Goal: Information Seeking & Learning: Learn about a topic

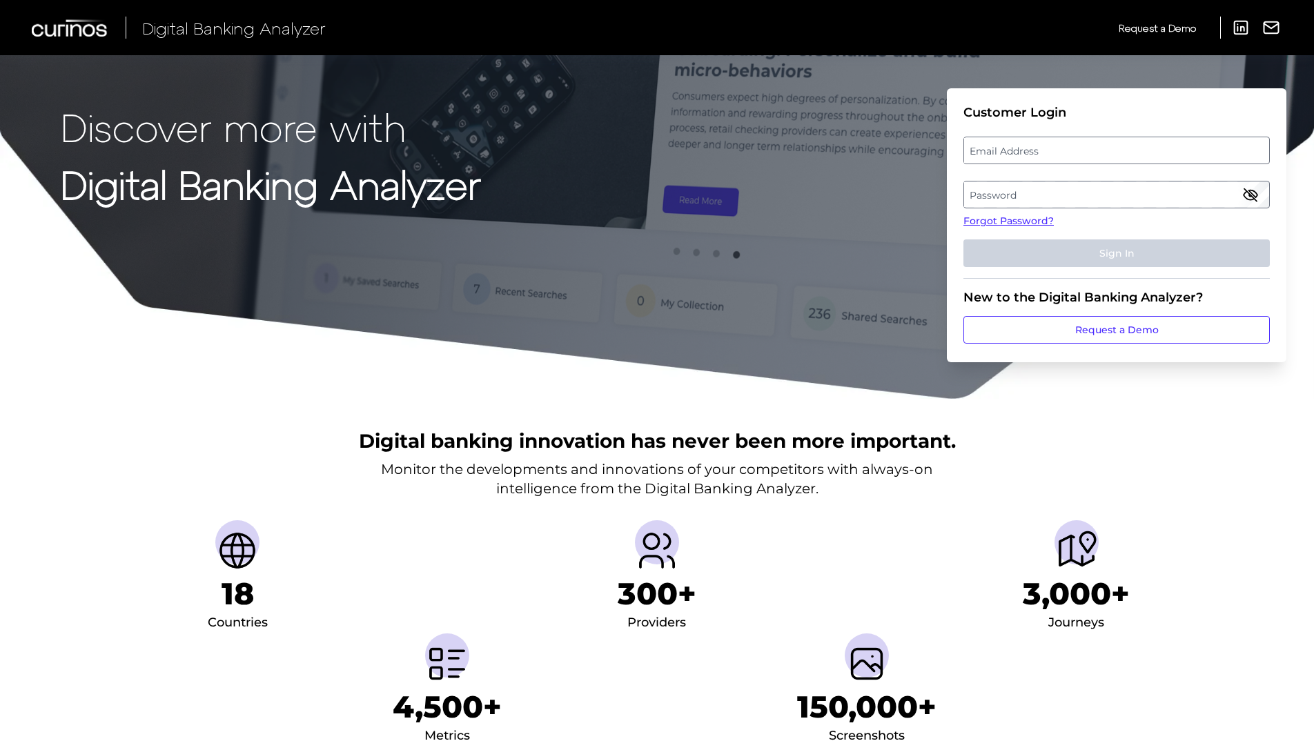
click at [984, 150] on label "Email Address" at bounding box center [1116, 150] width 304 height 25
click at [984, 150] on input "email" at bounding box center [1117, 151] width 307 height 28
paste input "matthew.castle@firstcitizens.com"
type input "matthew.castle@firstcitizens.com"
click at [976, 226] on link "Forgot Password?" at bounding box center [1117, 221] width 307 height 14
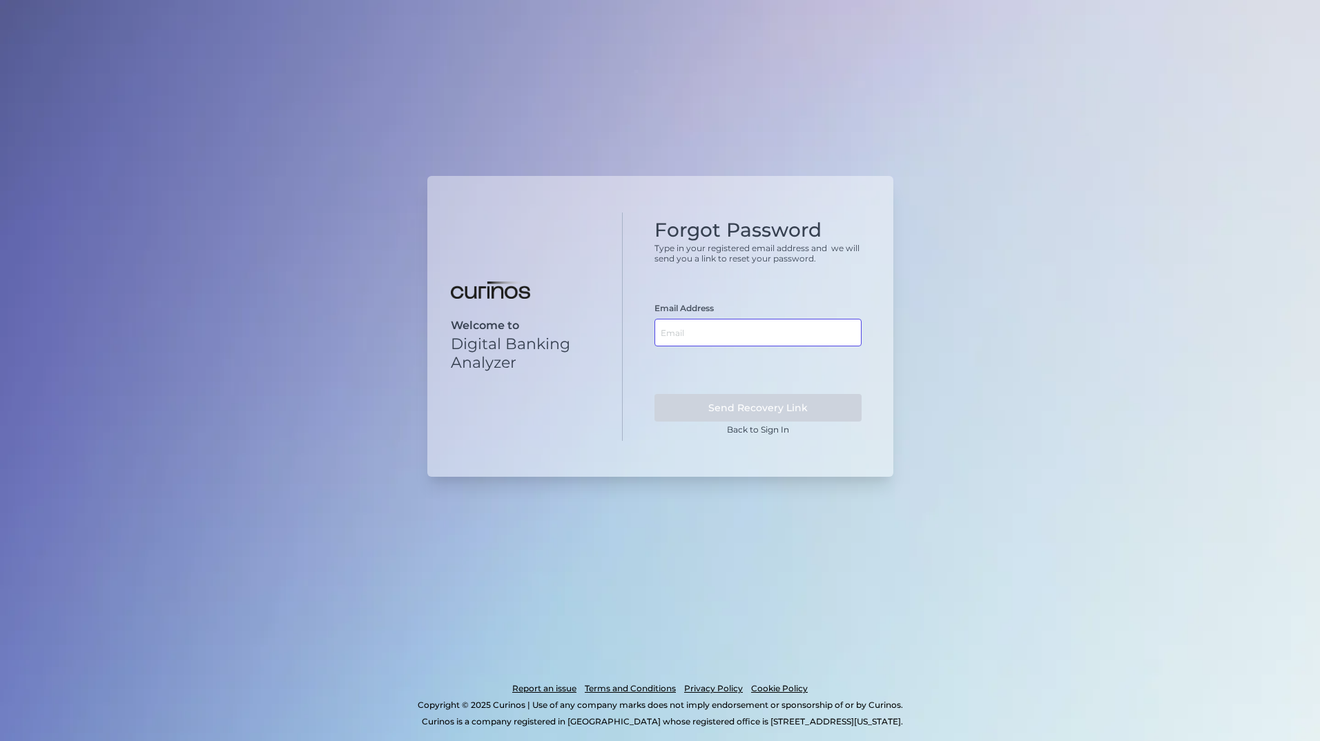
click at [757, 322] on input "text" at bounding box center [757, 333] width 207 height 28
paste input "[PERSON_NAME][EMAIL_ADDRESS][DOMAIN_NAME]"
type input "[PERSON_NAME][EMAIL_ADDRESS][DOMAIN_NAME]"
click at [778, 417] on button "Send Recovery Link" at bounding box center [757, 408] width 207 height 28
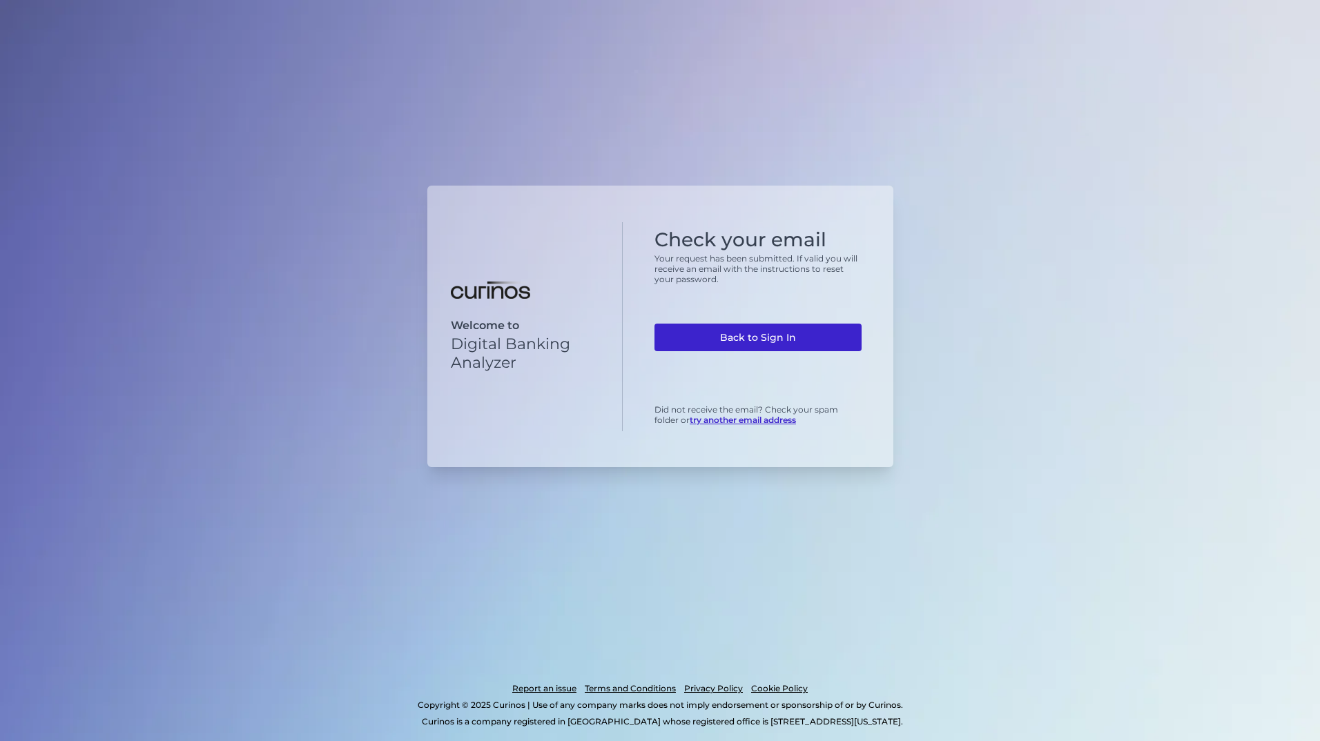
click at [770, 337] on link "Back to Sign In" at bounding box center [757, 338] width 207 height 28
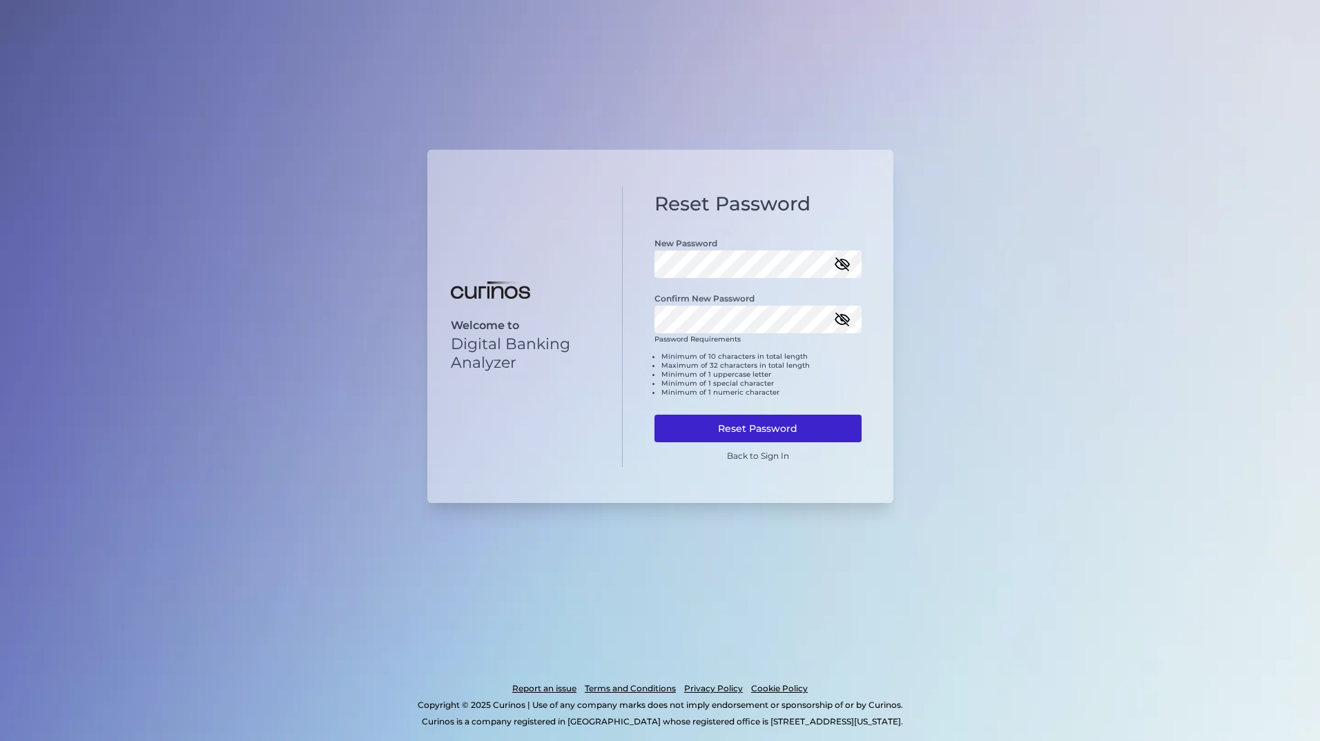
click at [763, 435] on button "Reset Password" at bounding box center [757, 429] width 207 height 28
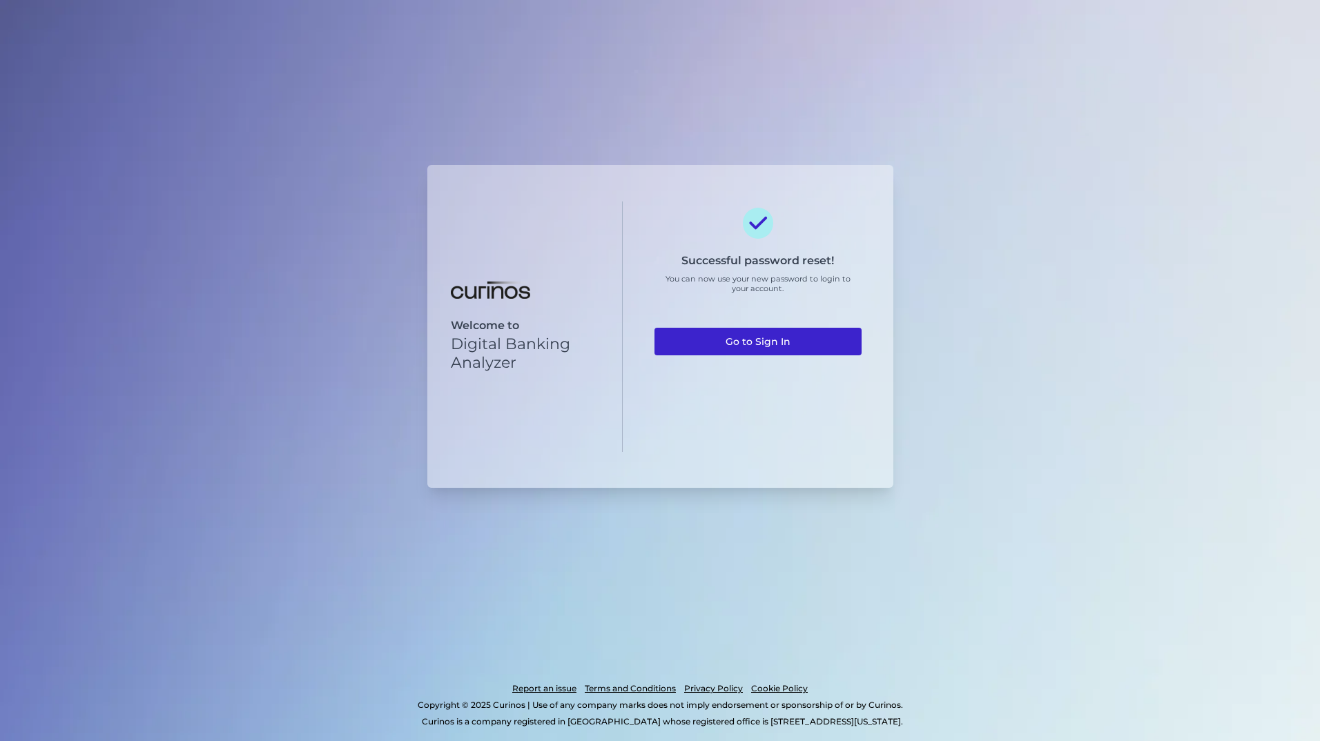
click at [736, 338] on link "Go to Sign In" at bounding box center [757, 342] width 207 height 28
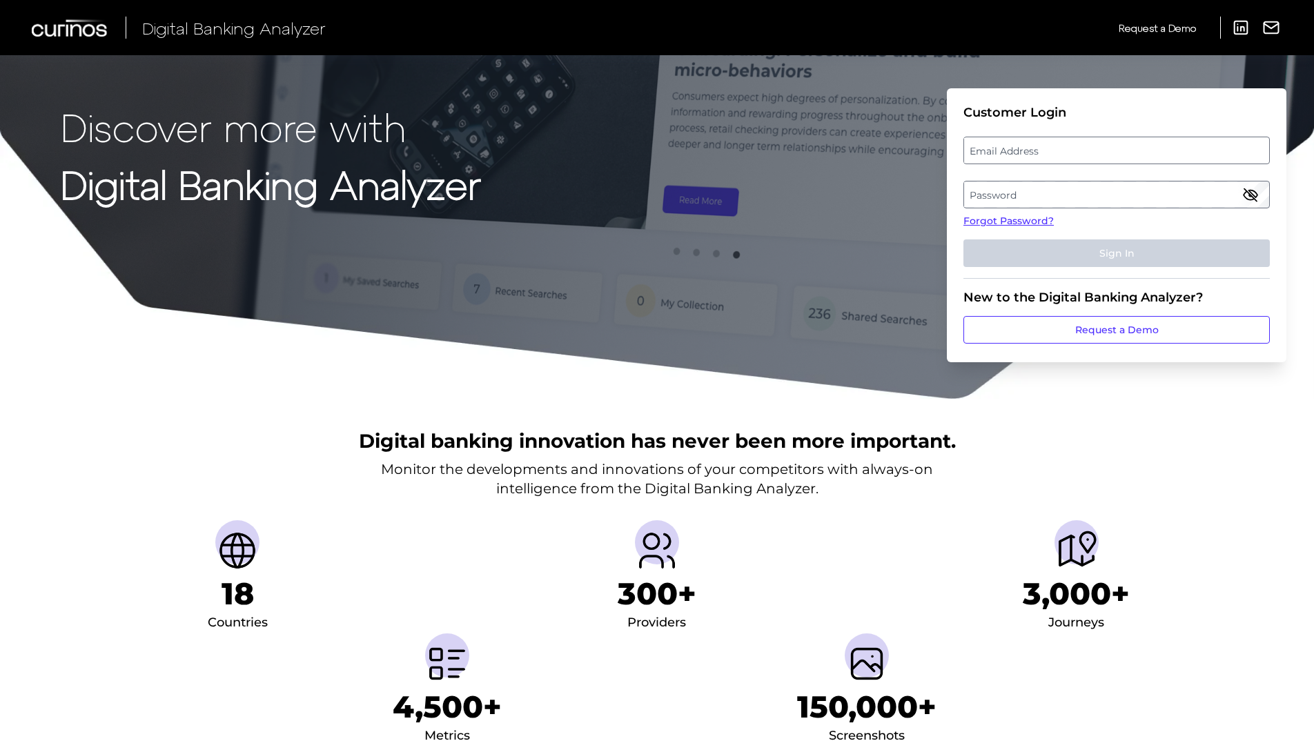
click at [985, 145] on label "Email Address" at bounding box center [1116, 150] width 304 height 25
click at [985, 145] on input "email" at bounding box center [1117, 151] width 307 height 28
paste input "[PERSON_NAME][EMAIL_ADDRESS][DOMAIN_NAME]"
type input "[PERSON_NAME][EMAIL_ADDRESS][DOMAIN_NAME]"
click at [1014, 196] on label "Password" at bounding box center [1116, 194] width 304 height 25
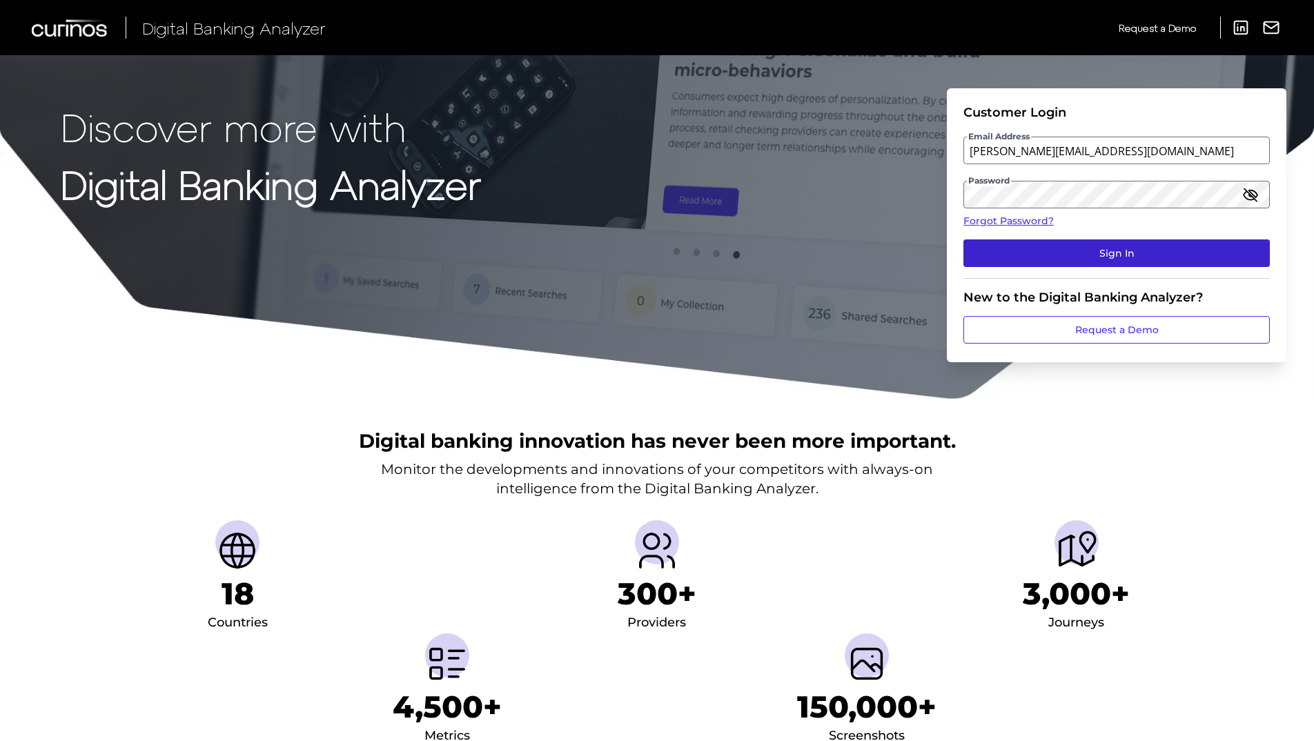
click at [1097, 256] on button "Sign In" at bounding box center [1117, 254] width 307 height 28
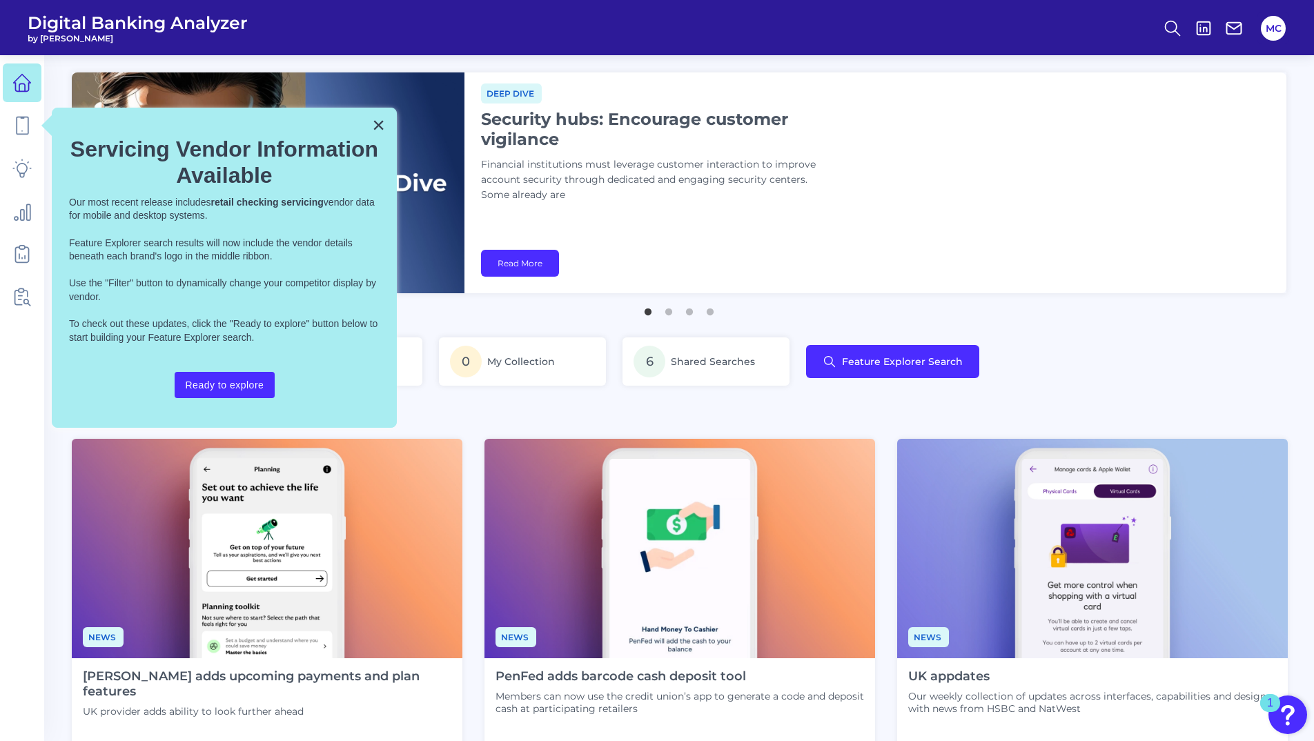
click at [378, 127] on button "×" at bounding box center [378, 125] width 13 height 22
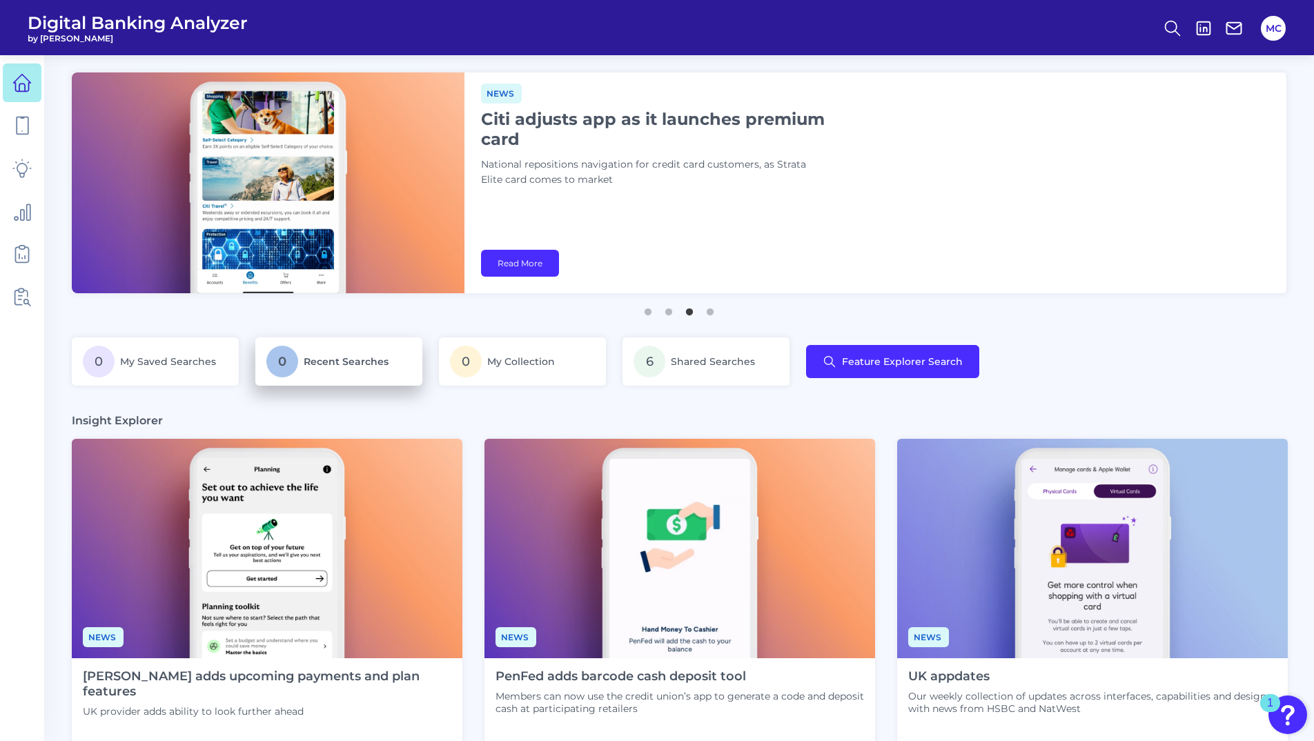
click at [405, 368] on p "0 Recent Searches" at bounding box center [338, 362] width 145 height 32
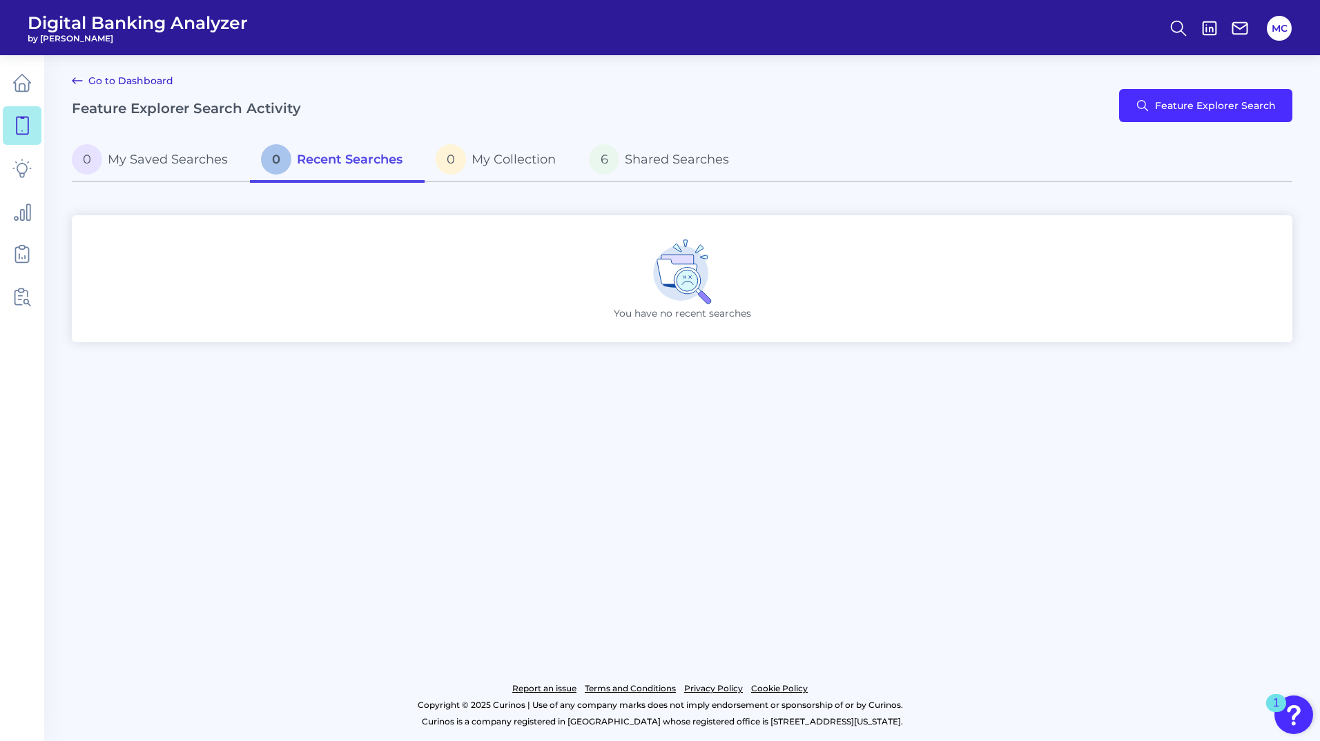
click at [218, 249] on div "You have no recent searches" at bounding box center [682, 278] width 1221 height 127
click at [13, 99] on link at bounding box center [22, 83] width 39 height 39
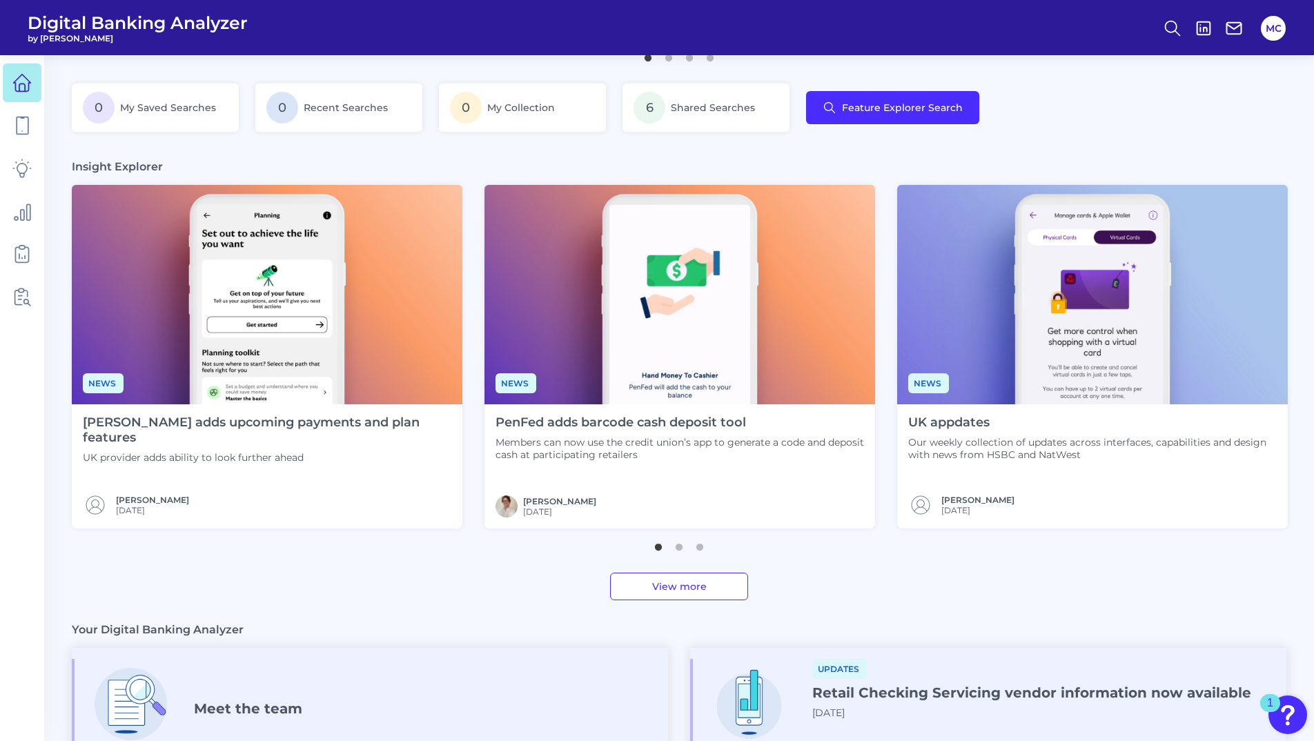
scroll to position [226, 0]
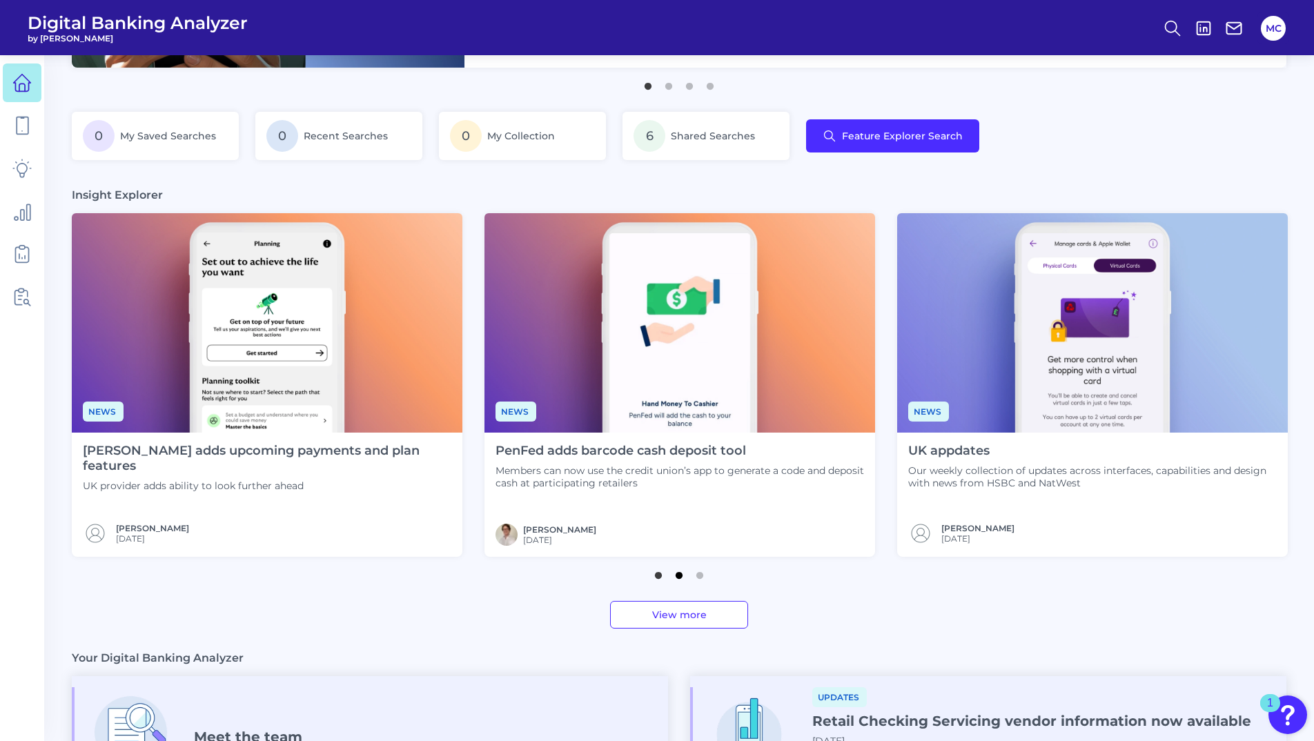
click at [680, 572] on button "2" at bounding box center [679, 572] width 14 height 14
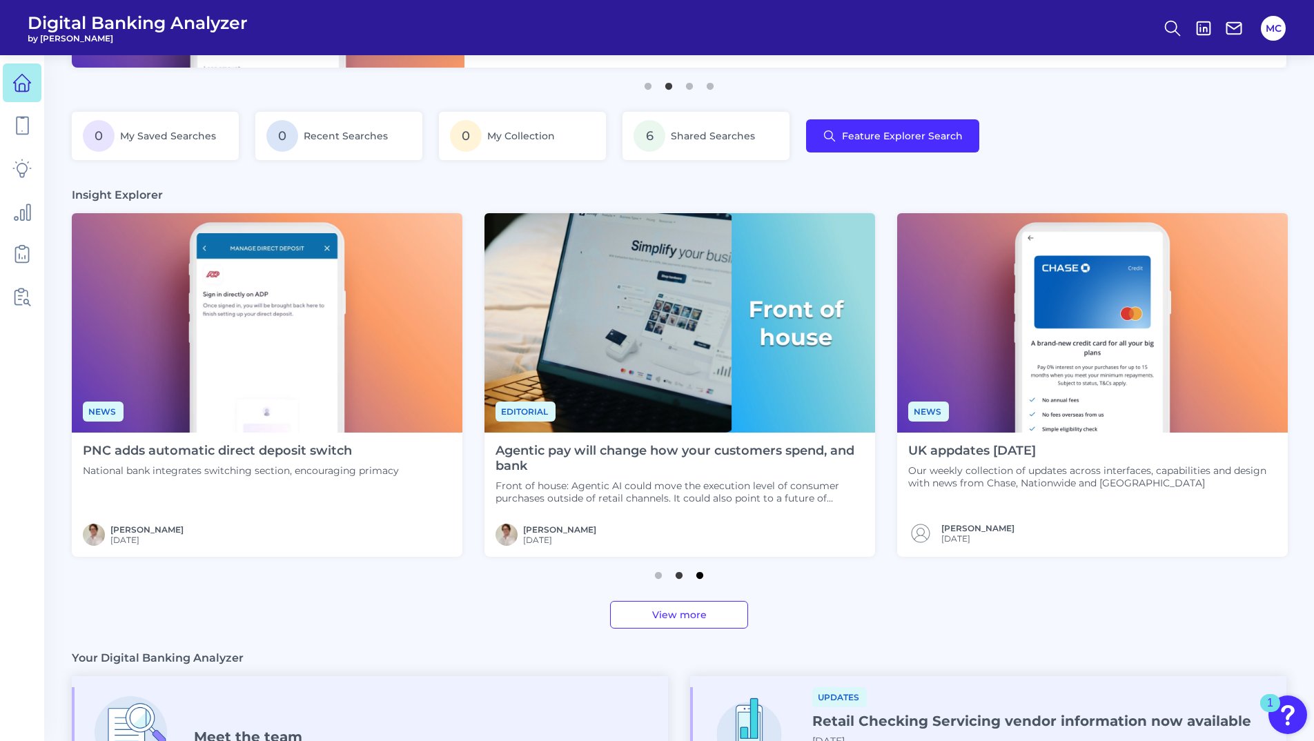
click at [700, 579] on button "3" at bounding box center [700, 572] width 14 height 14
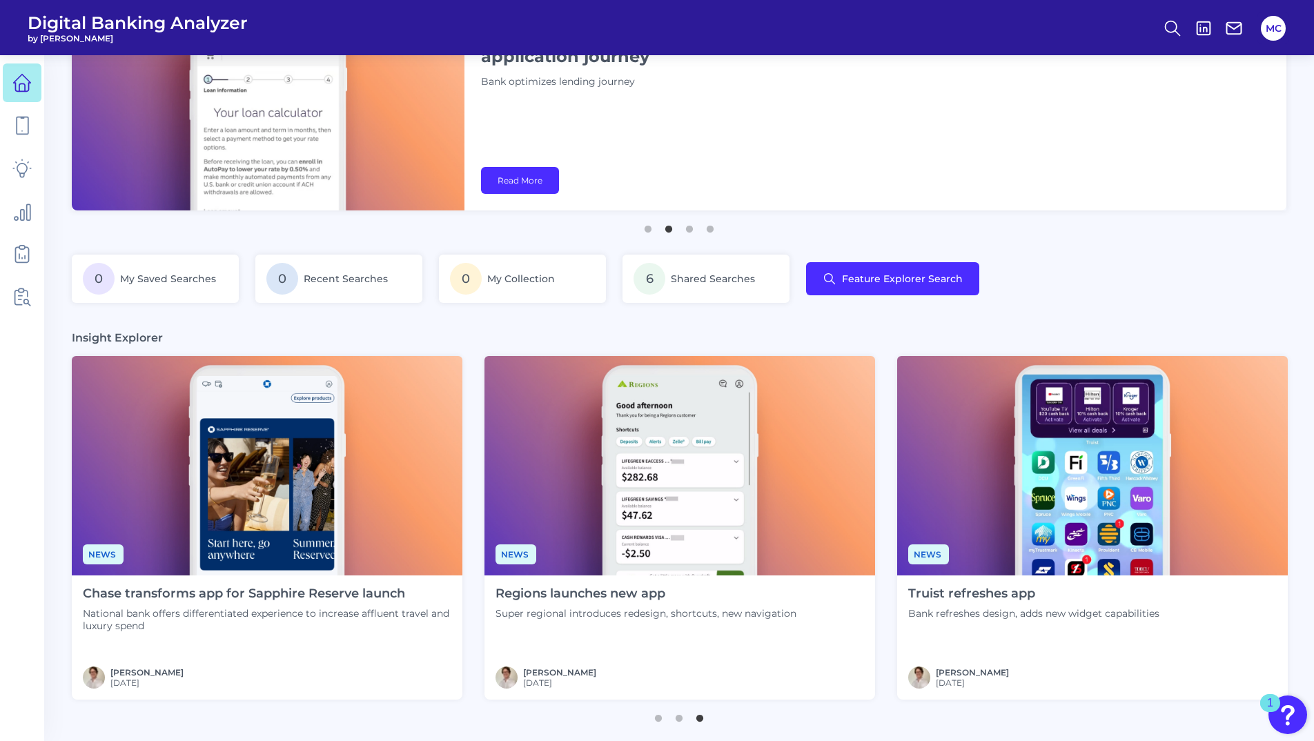
scroll to position [0, 0]
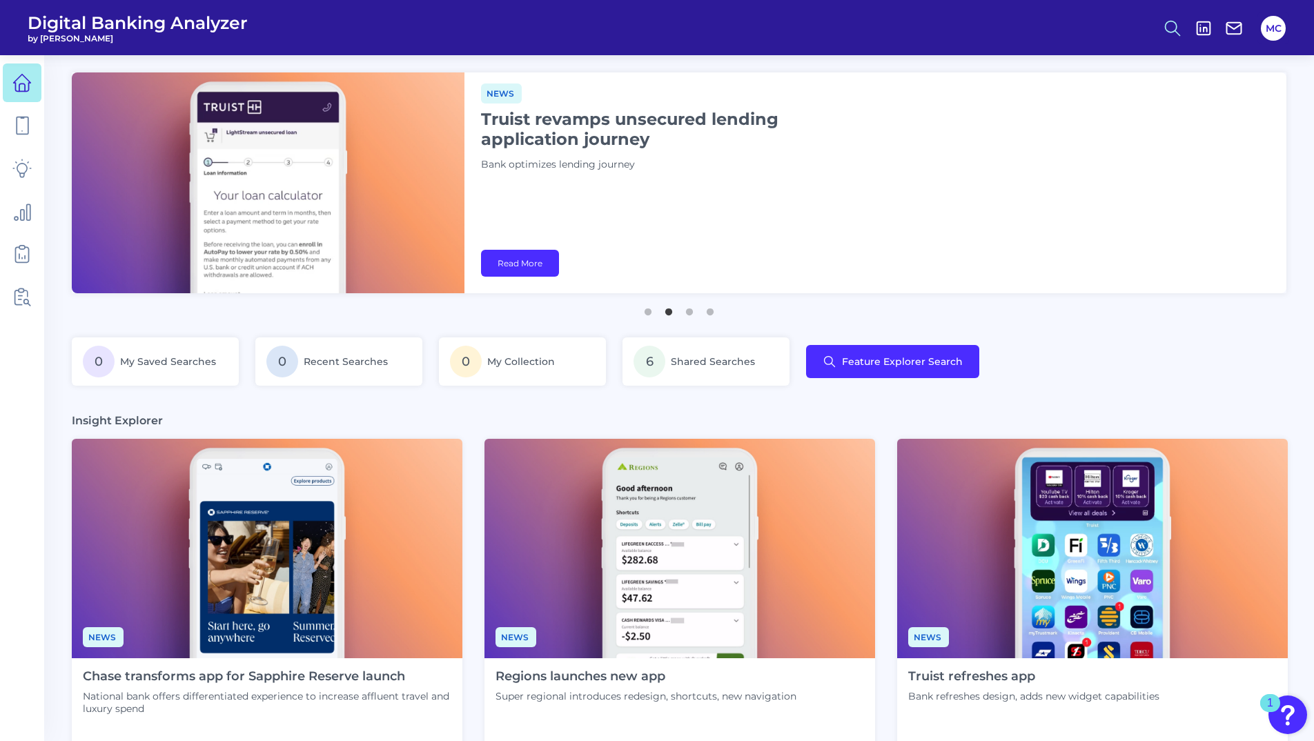
click at [1167, 22] on circle at bounding box center [1171, 26] width 11 height 11
click at [1060, 59] on div "Search" at bounding box center [1105, 65] width 155 height 35
click at [1059, 64] on div "Search" at bounding box center [1105, 65] width 155 height 35
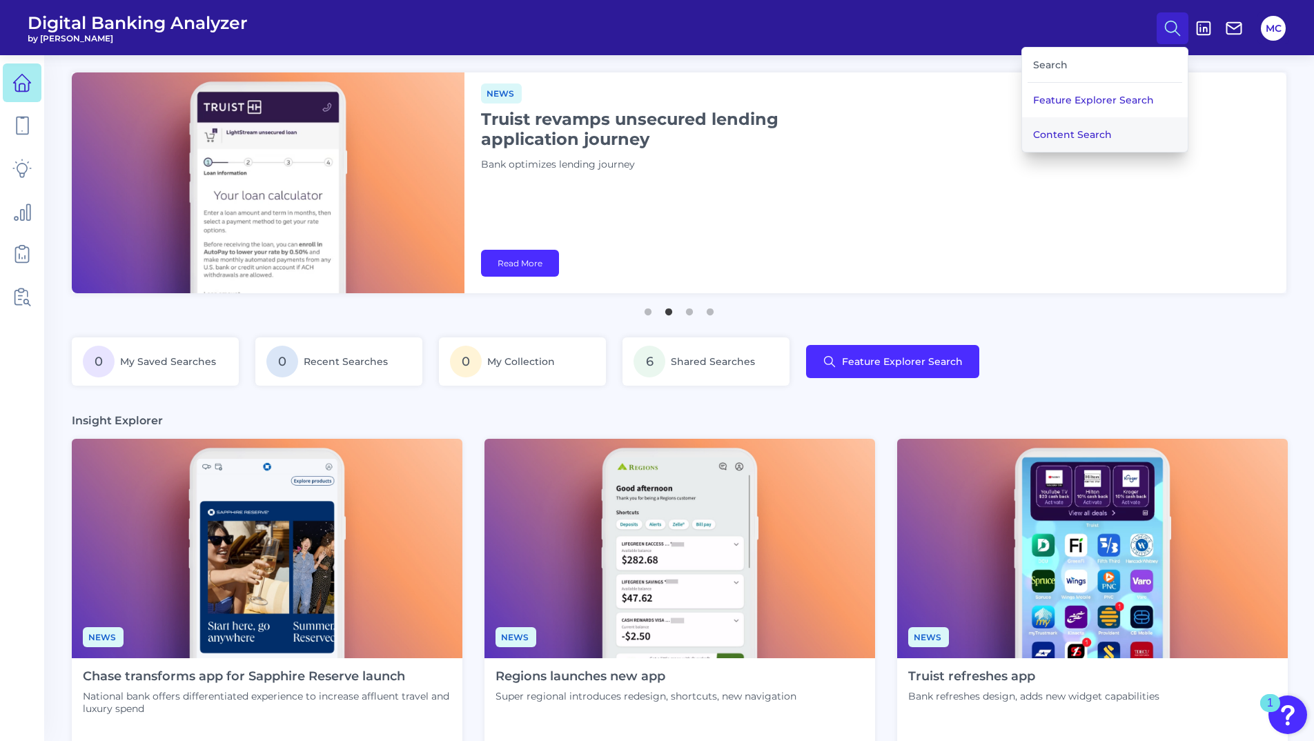
click at [1054, 133] on button "Content Search" at bounding box center [1105, 134] width 166 height 35
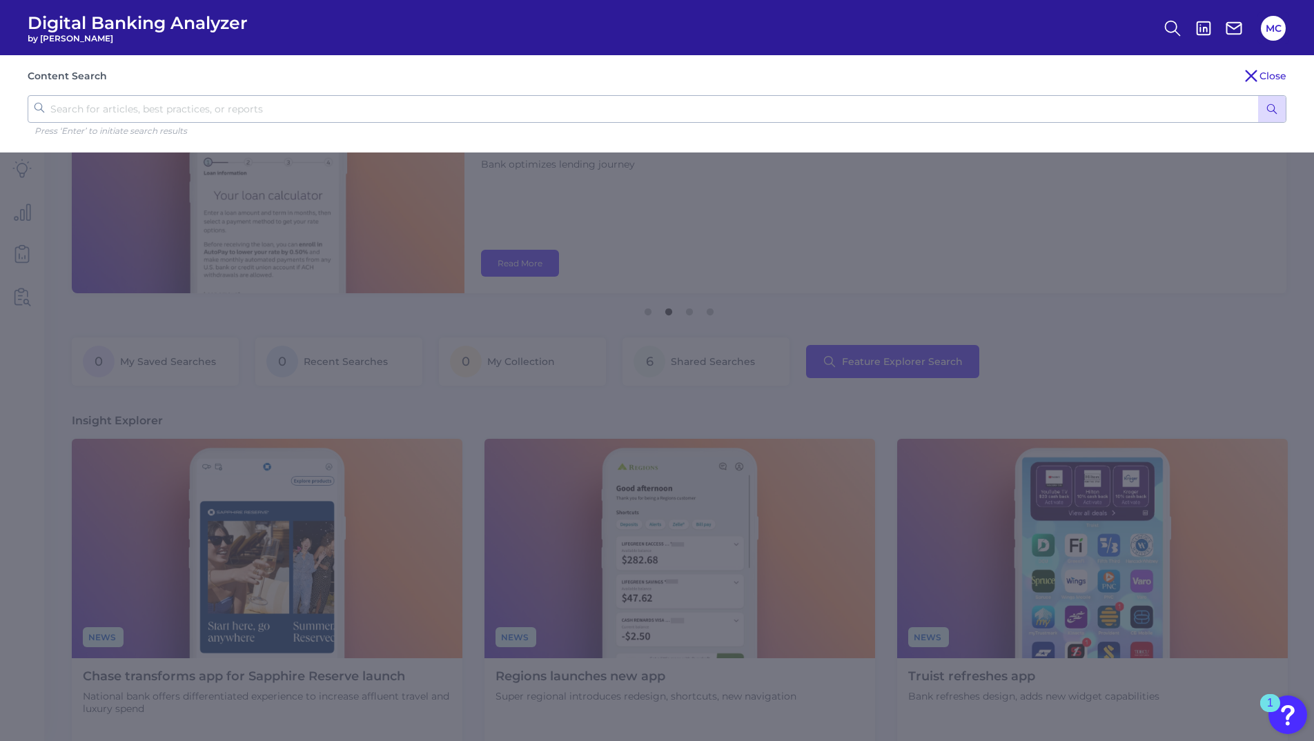
click at [106, 115] on input "text" at bounding box center [657, 109] width 1259 height 28
type input "chase"
click at [1258, 96] on button "submit" at bounding box center [1272, 109] width 28 height 26
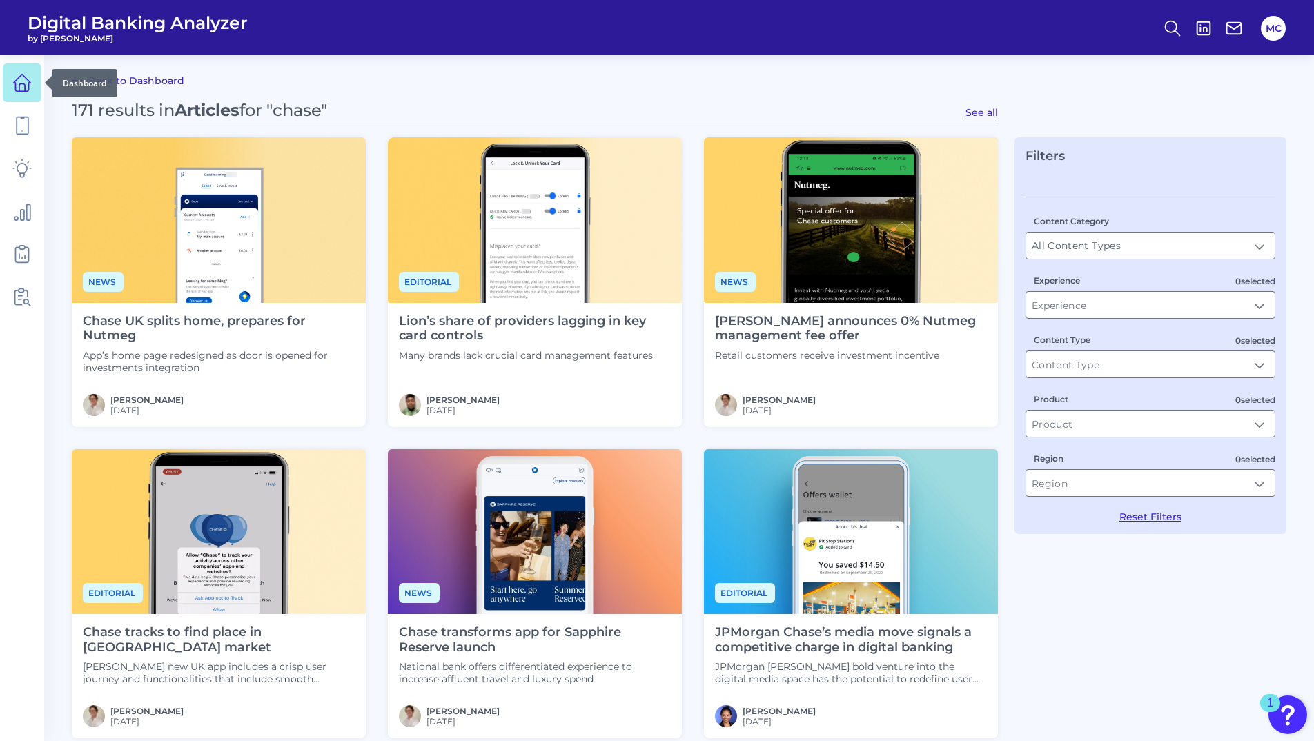
click at [13, 99] on link at bounding box center [22, 83] width 39 height 39
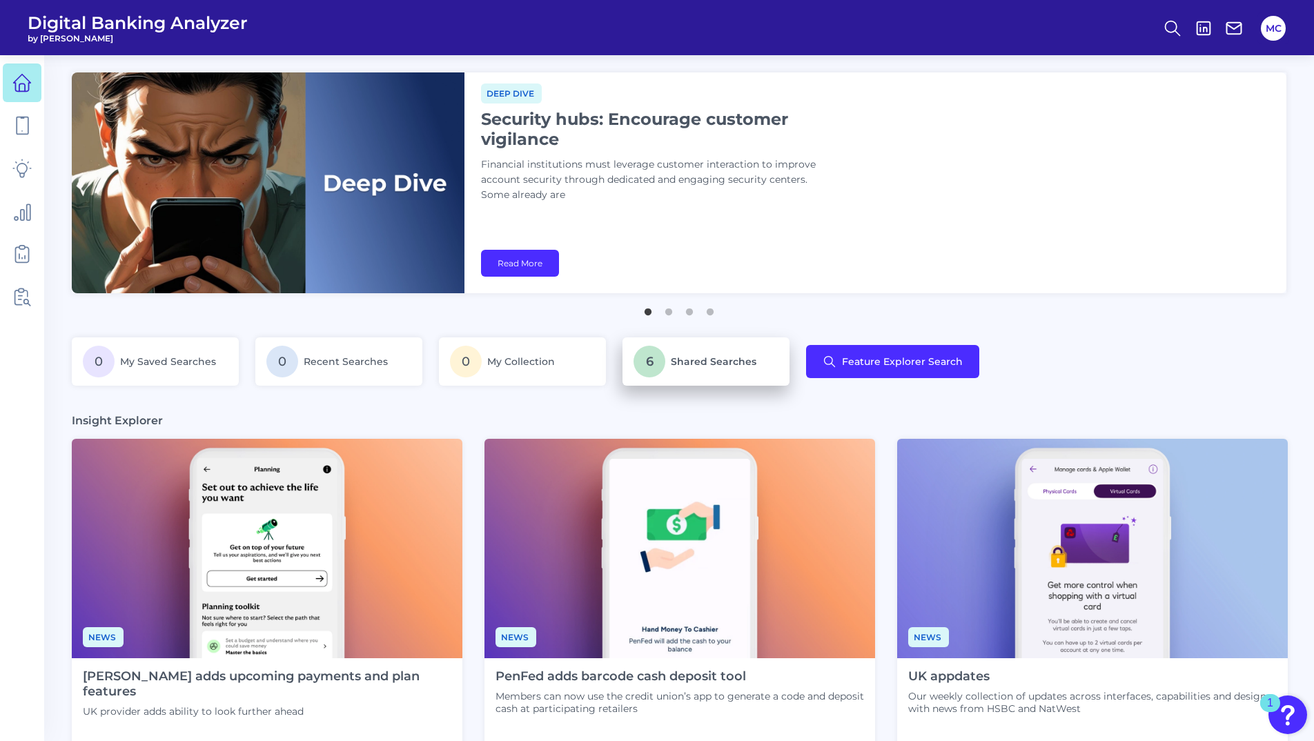
click at [731, 359] on span "Shared Searches" at bounding box center [714, 362] width 86 height 12
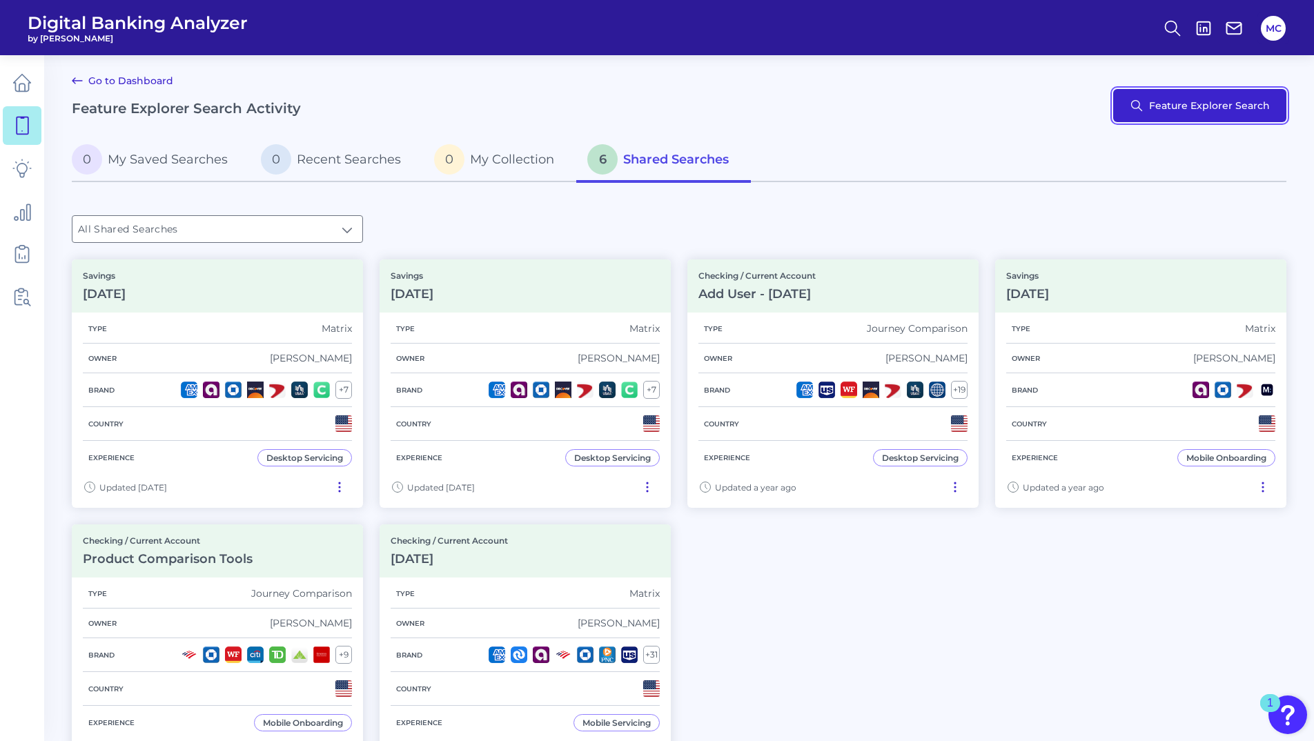
click at [1175, 107] on button "Feature Explorer Search" at bounding box center [1200, 105] width 173 height 33
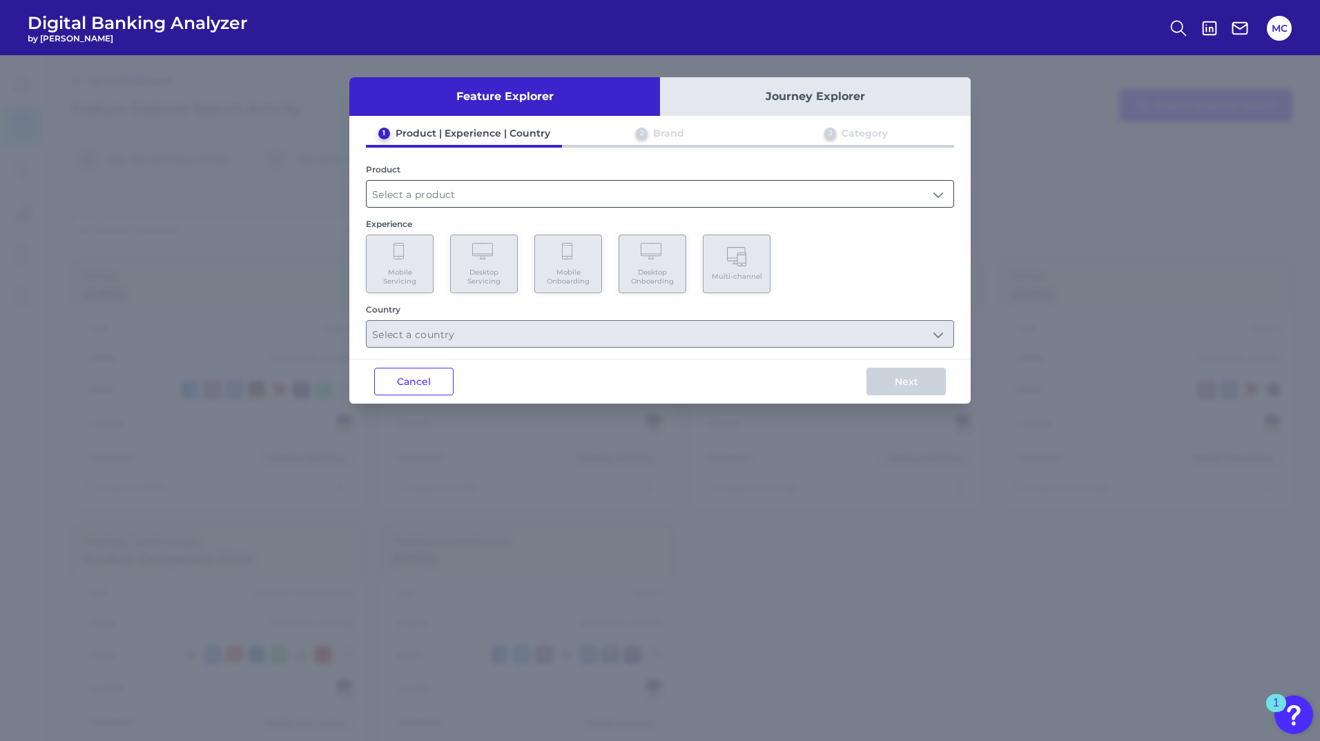
click at [922, 200] on input "text" at bounding box center [660, 194] width 587 height 26
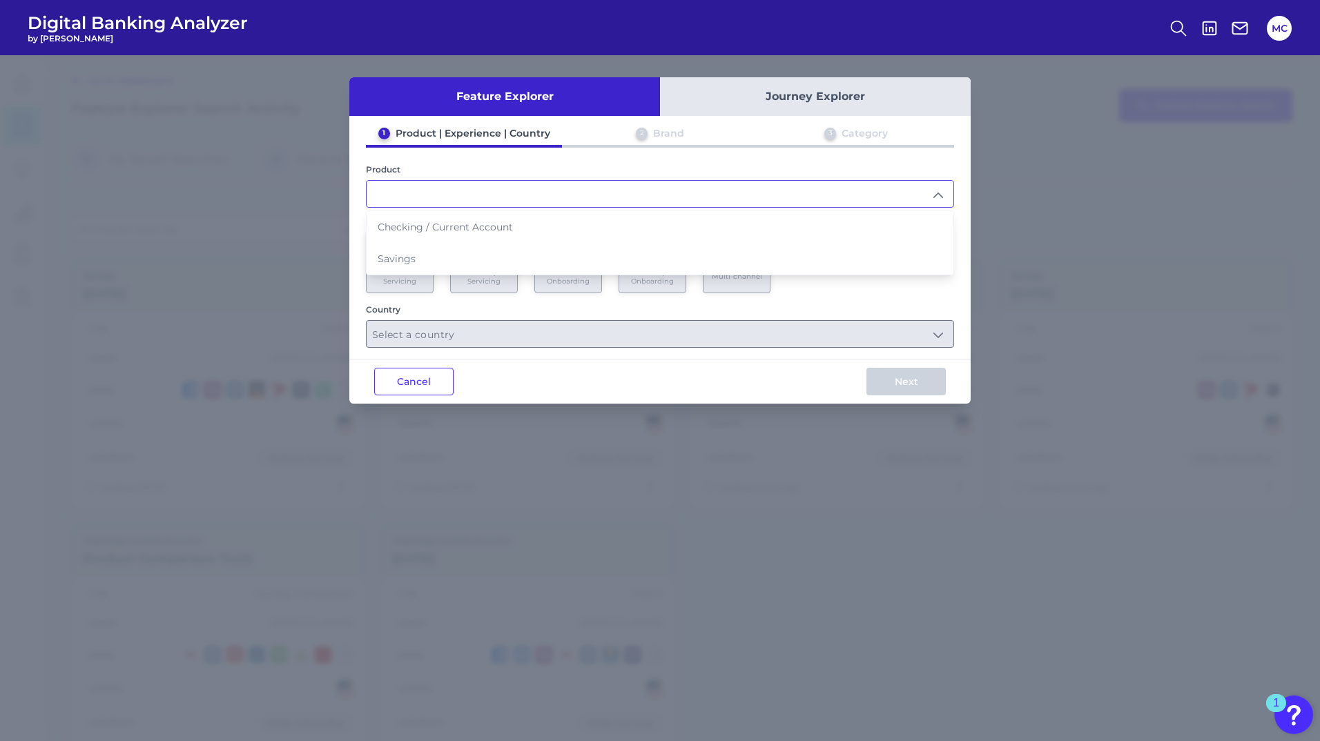
click at [922, 200] on input "text" at bounding box center [660, 194] width 587 height 26
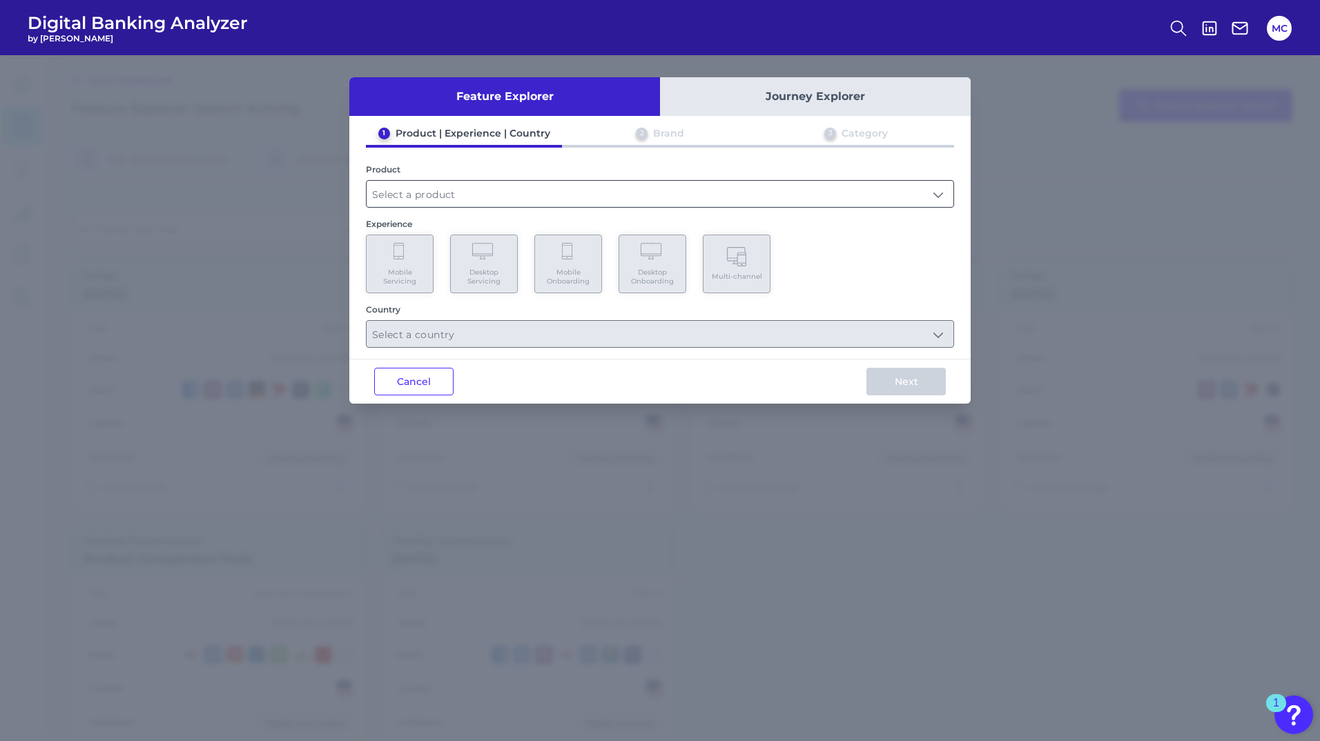
click at [495, 199] on input "text" at bounding box center [660, 194] width 587 height 26
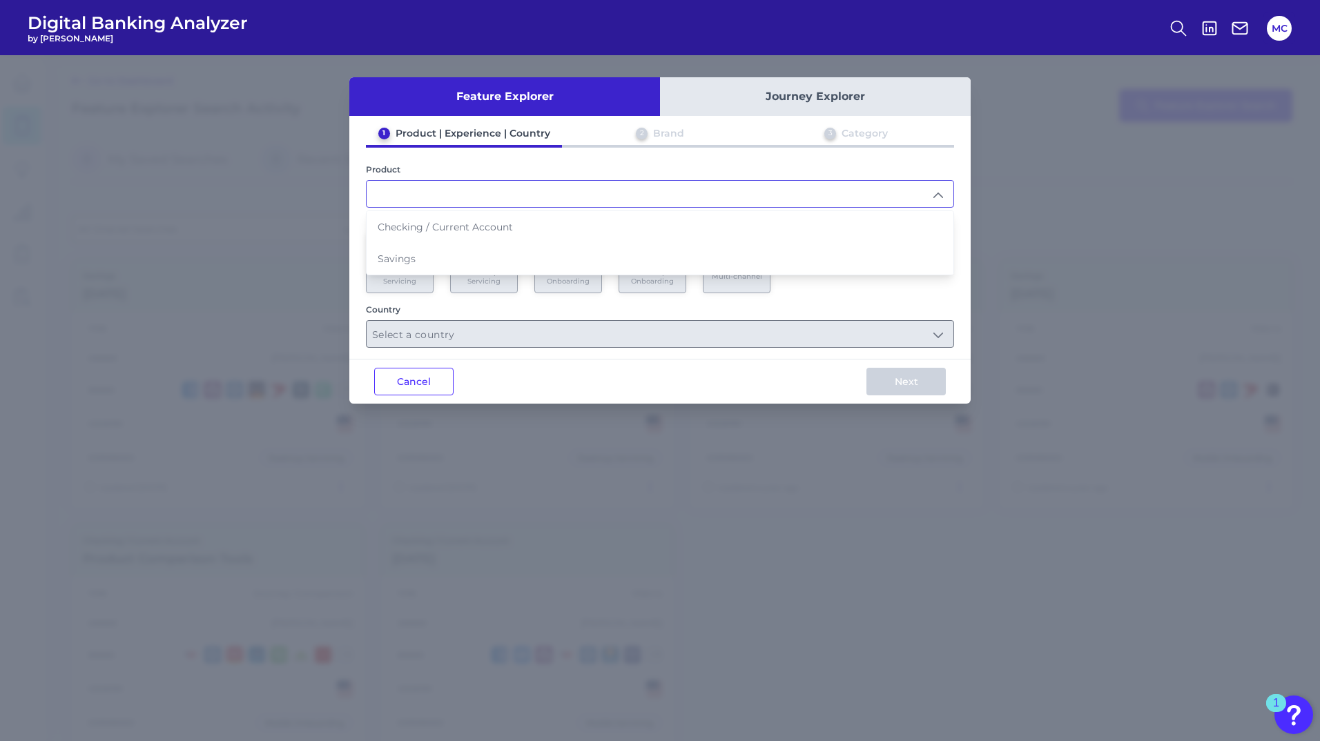
click at [494, 198] on input "text" at bounding box center [660, 194] width 587 height 26
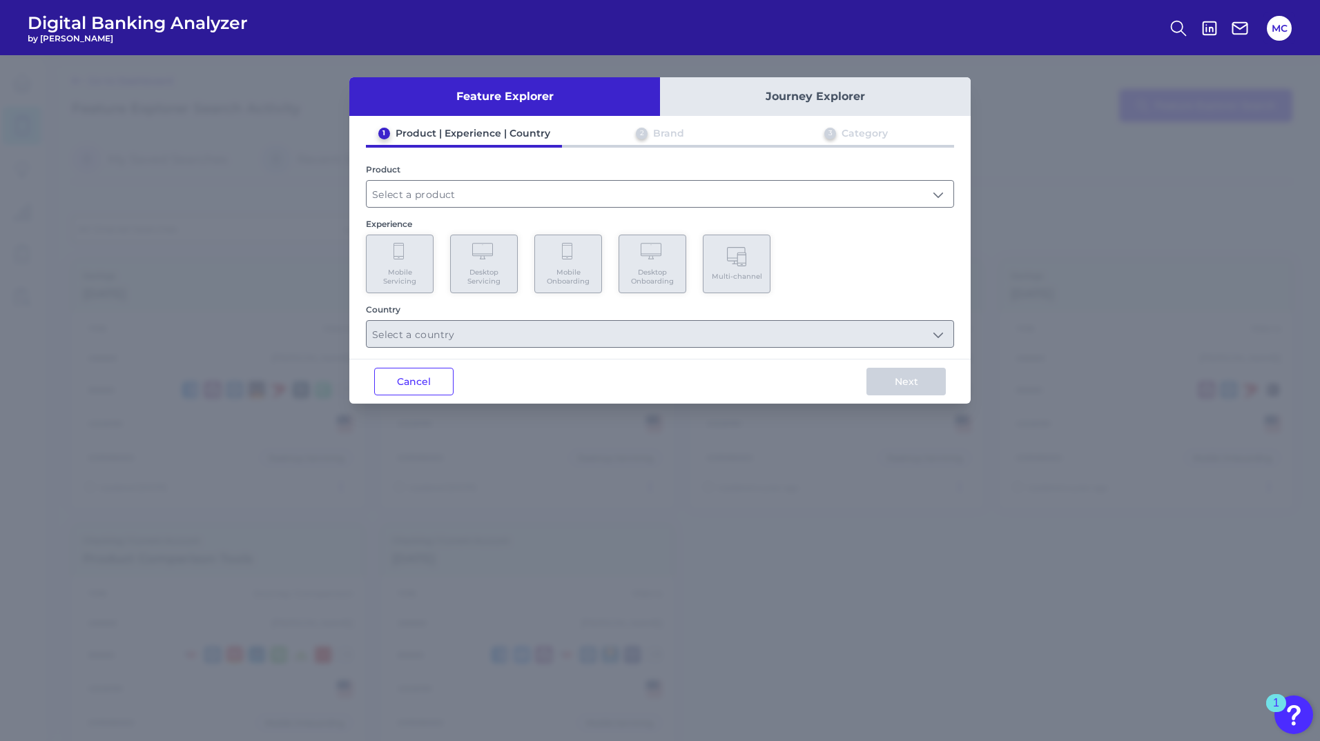
click at [827, 91] on button "Journey Explorer" at bounding box center [815, 96] width 311 height 39
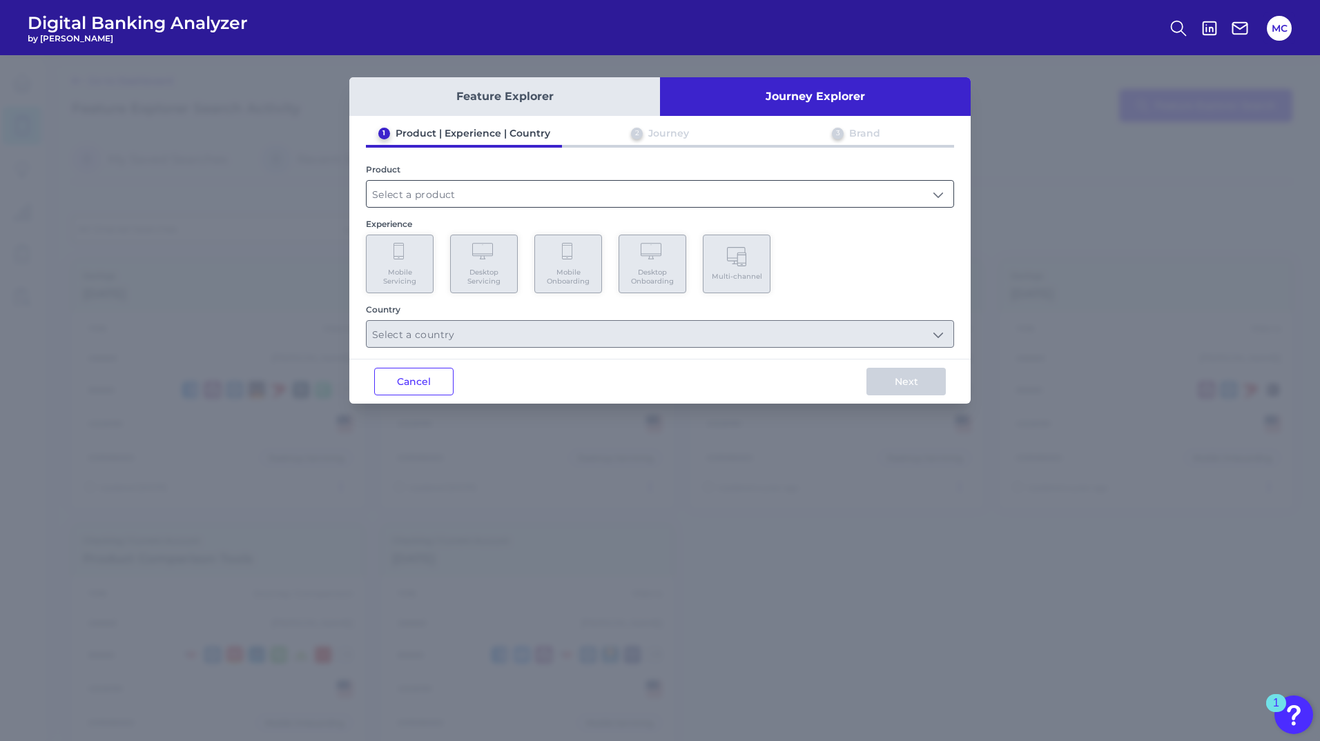
click at [594, 197] on input "text" at bounding box center [660, 194] width 587 height 26
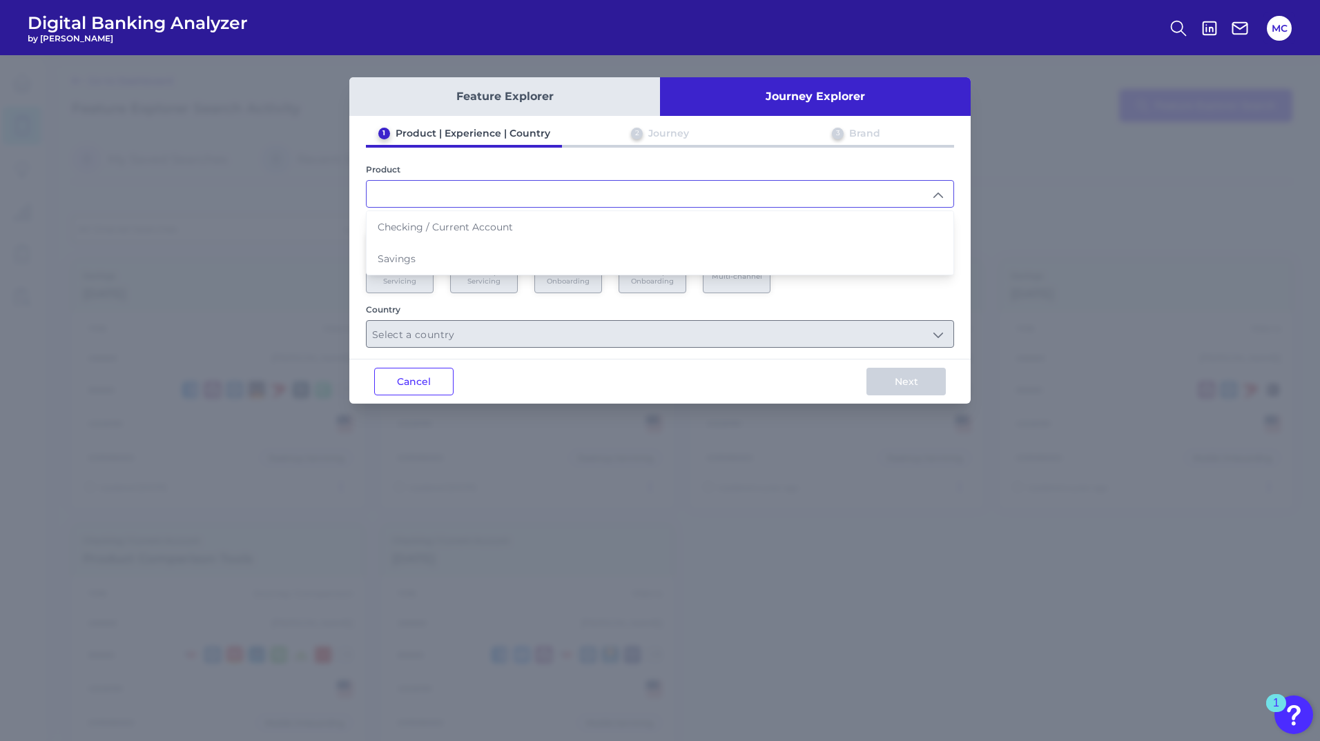
click at [594, 197] on input "text" at bounding box center [660, 194] width 587 height 26
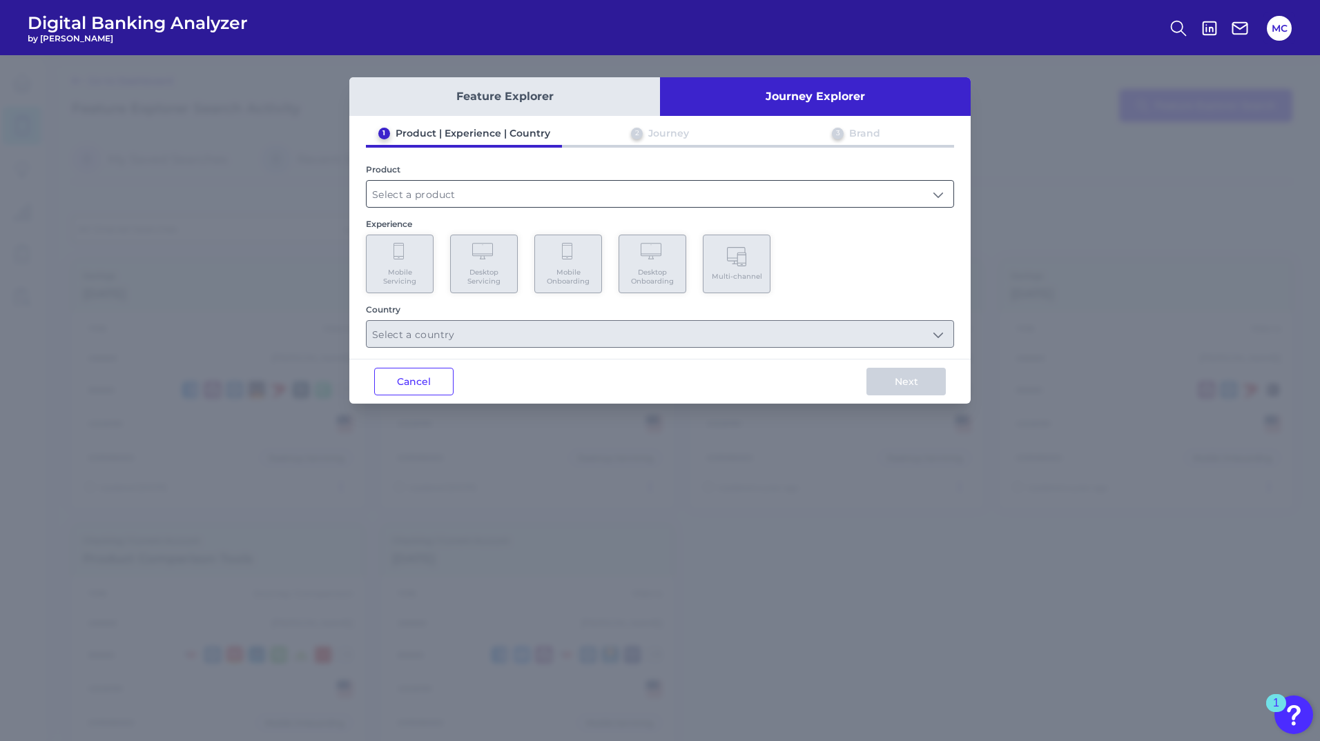
click at [532, 194] on input "text" at bounding box center [660, 194] width 587 height 26
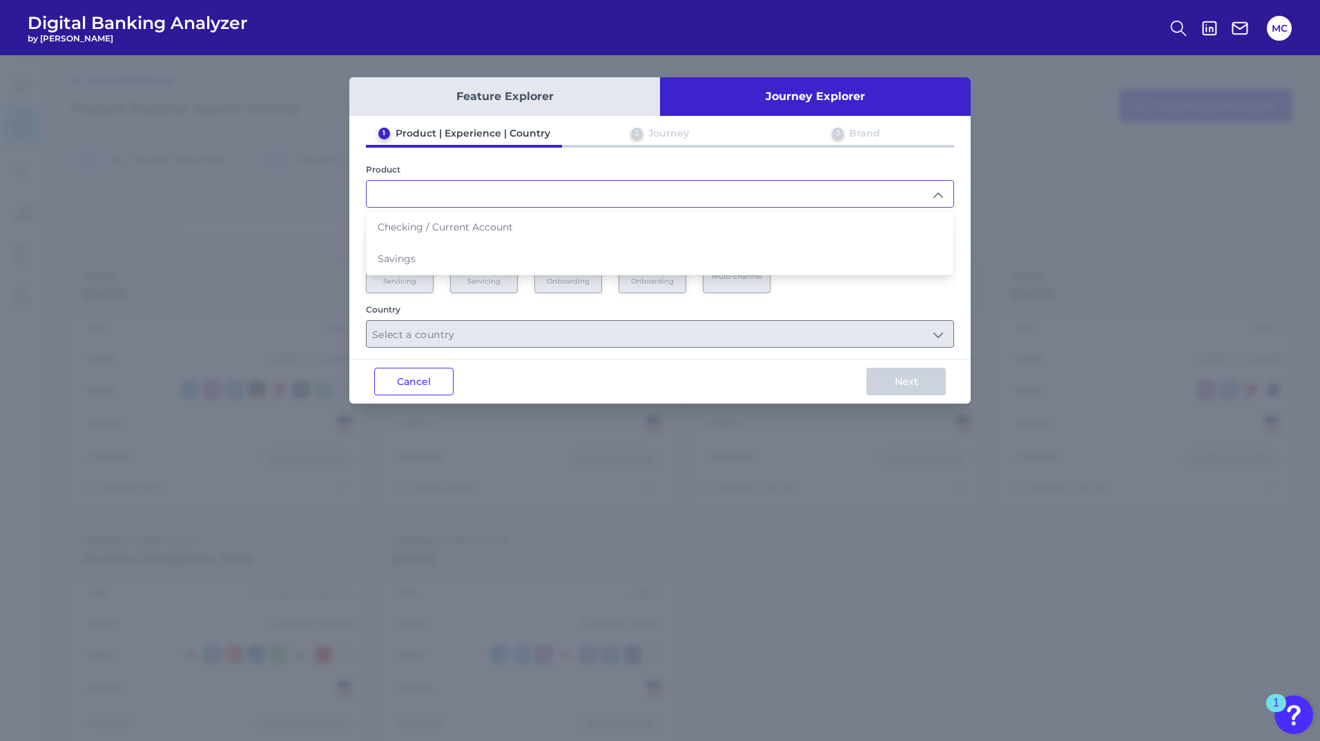
click at [532, 194] on input "text" at bounding box center [660, 194] width 587 height 26
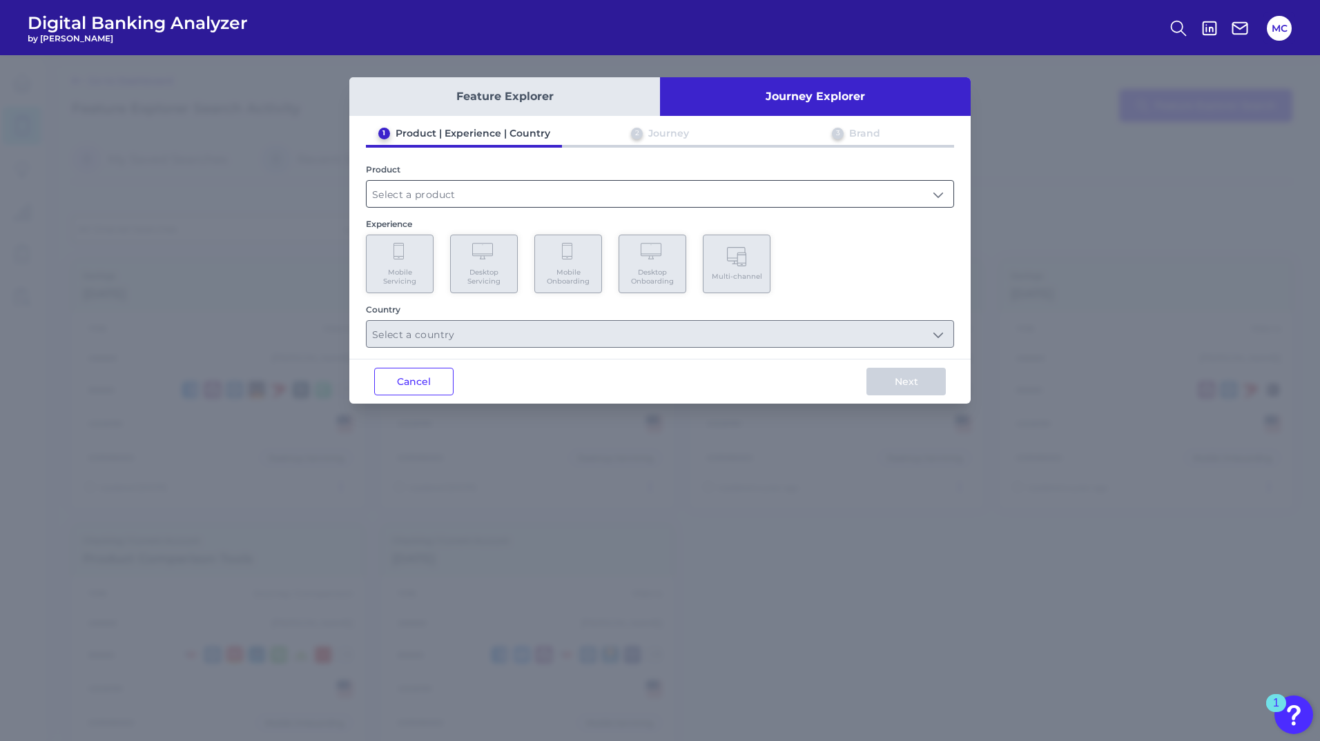
click at [446, 204] on input "text" at bounding box center [660, 194] width 587 height 26
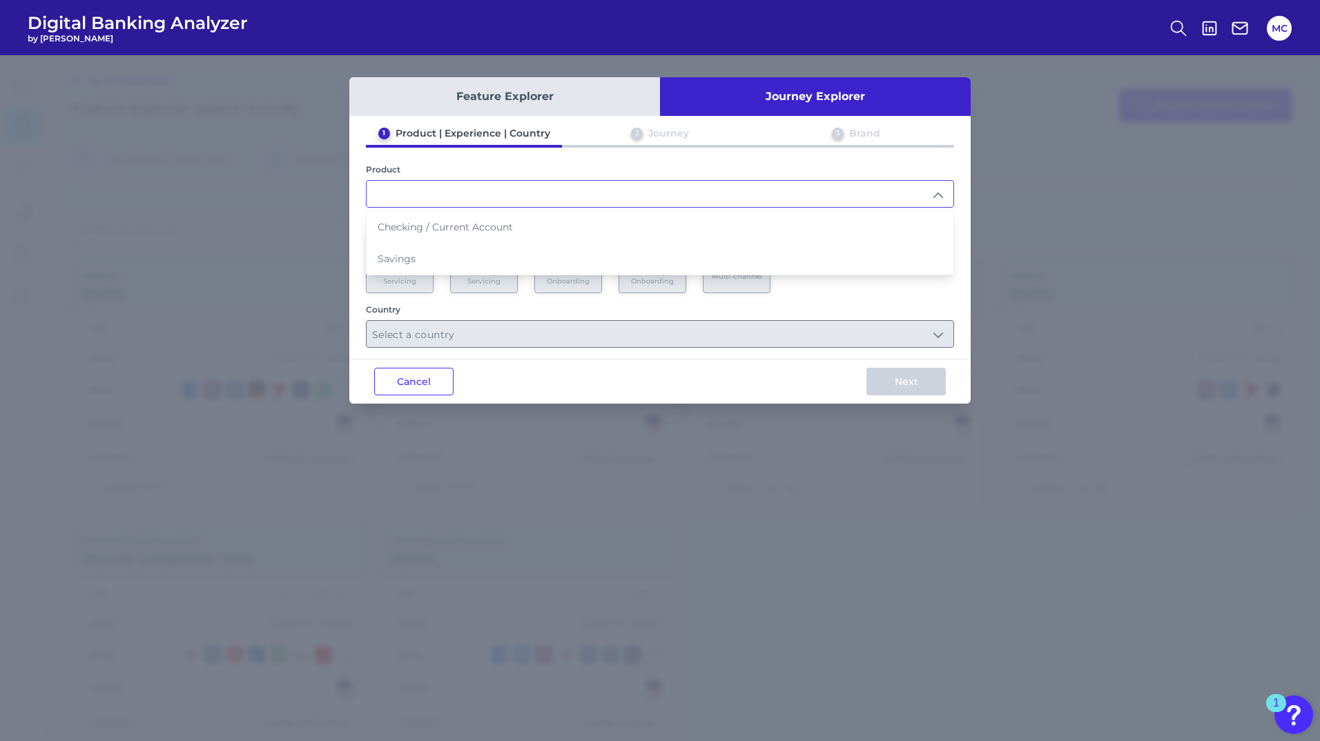
click at [438, 192] on input "text" at bounding box center [660, 194] width 587 height 26
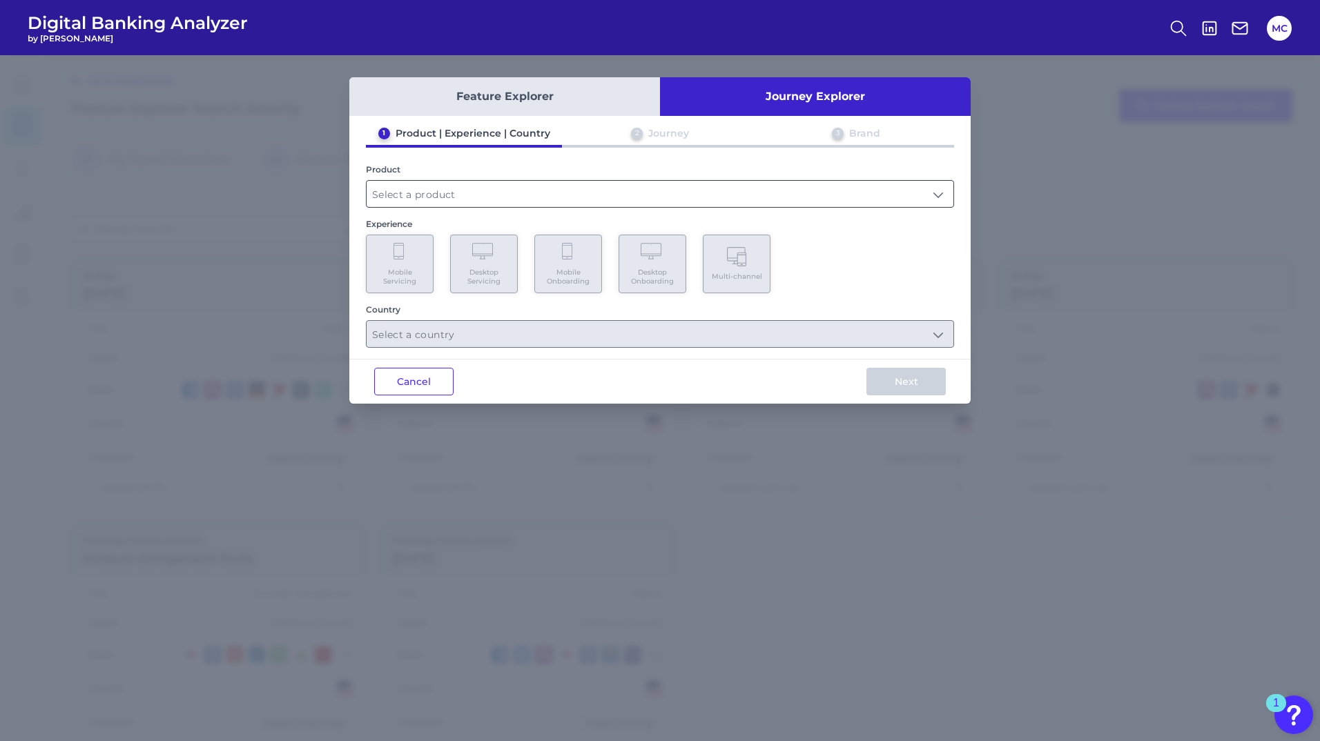
click at [438, 192] on input "text" at bounding box center [660, 194] width 587 height 26
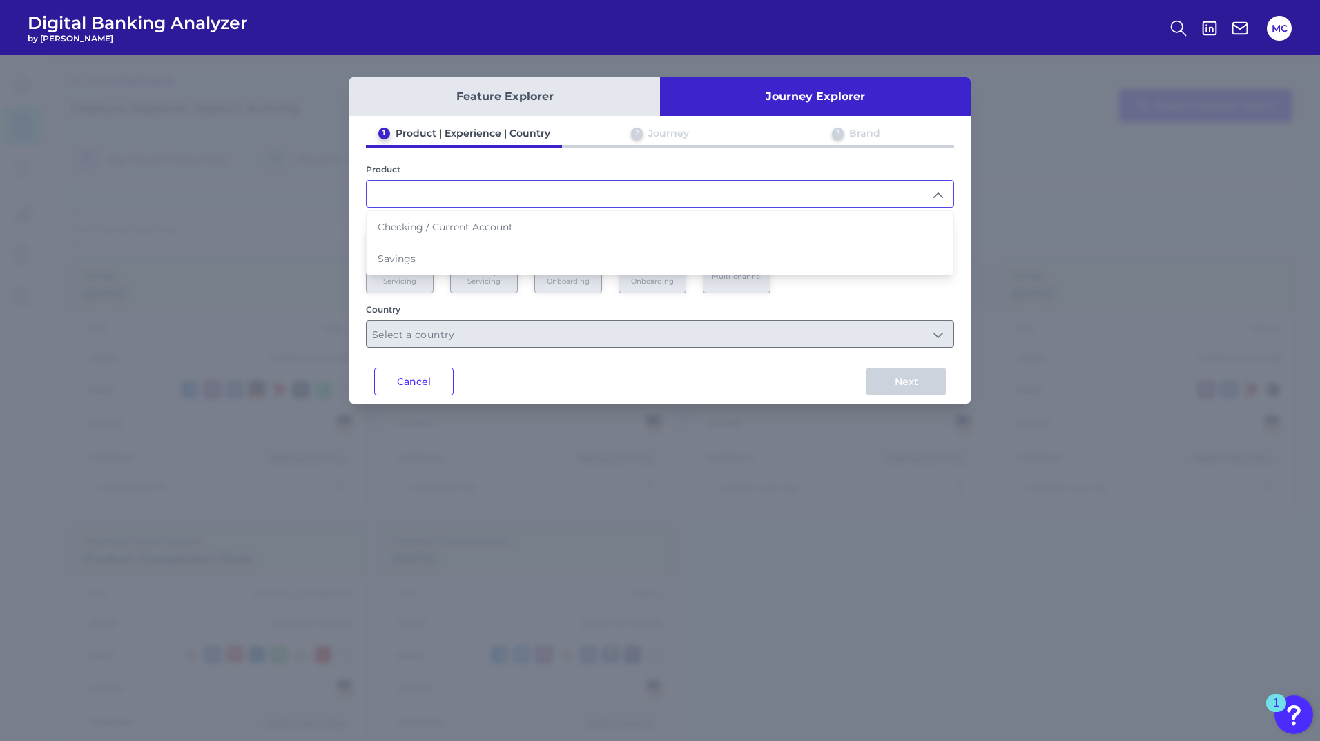
click at [438, 192] on input "text" at bounding box center [660, 194] width 587 height 26
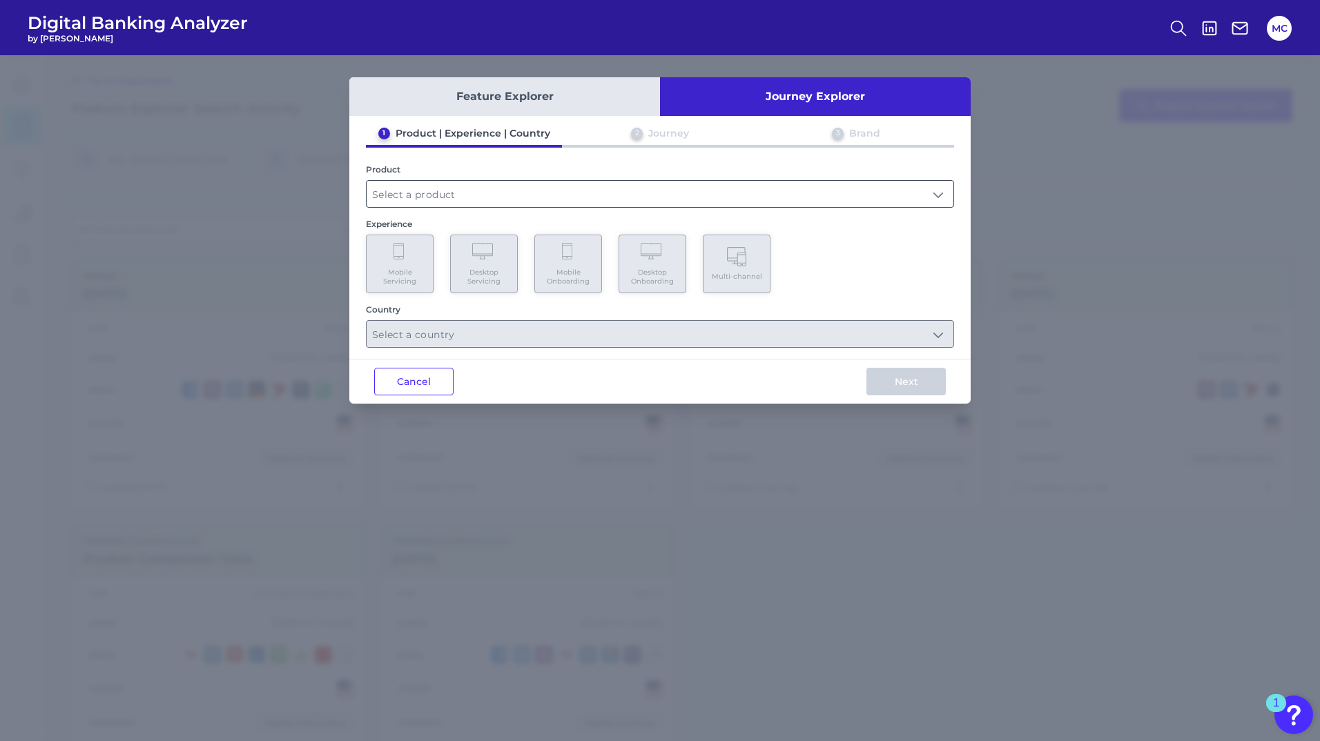
click at [438, 192] on input "text" at bounding box center [660, 194] width 587 height 26
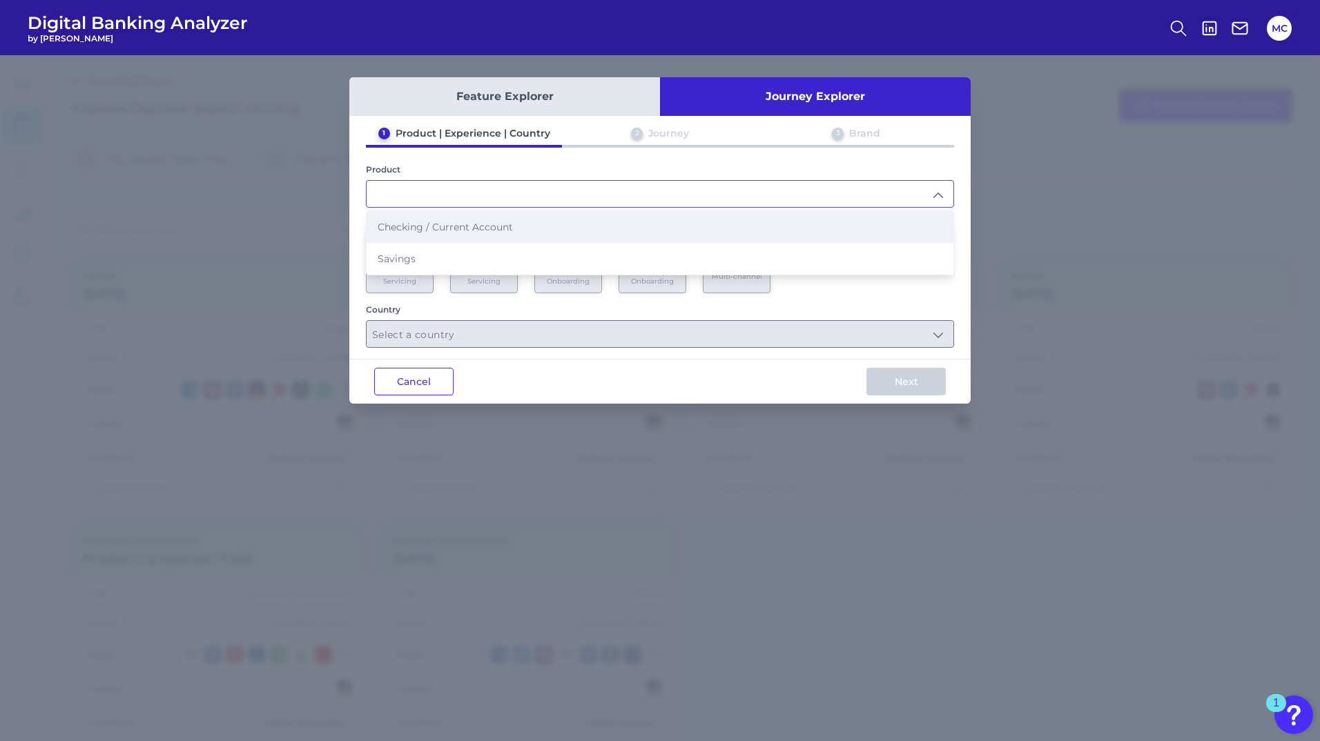
click at [450, 229] on span "Checking / Current Account" at bounding box center [445, 227] width 135 height 12
type input "Checking / Current Account"
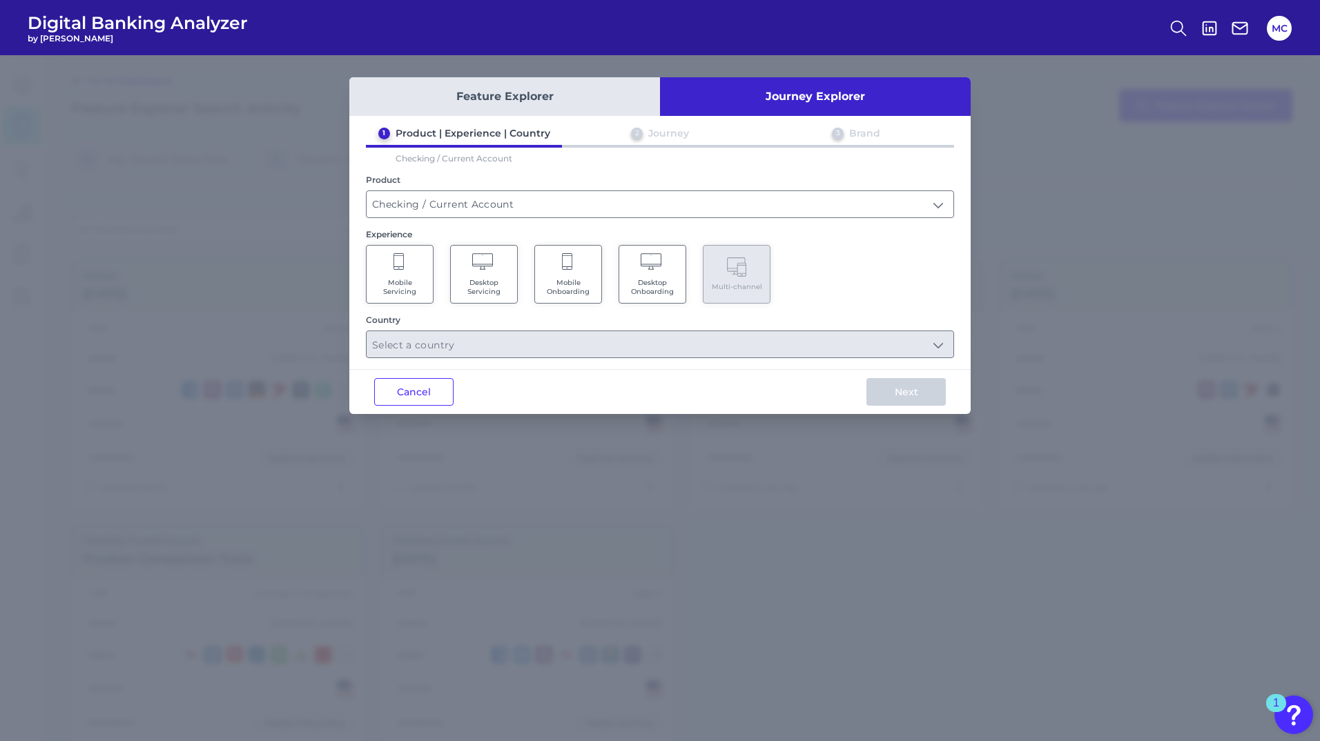
click at [669, 279] on span "Desktop Onboarding" at bounding box center [652, 287] width 52 height 18
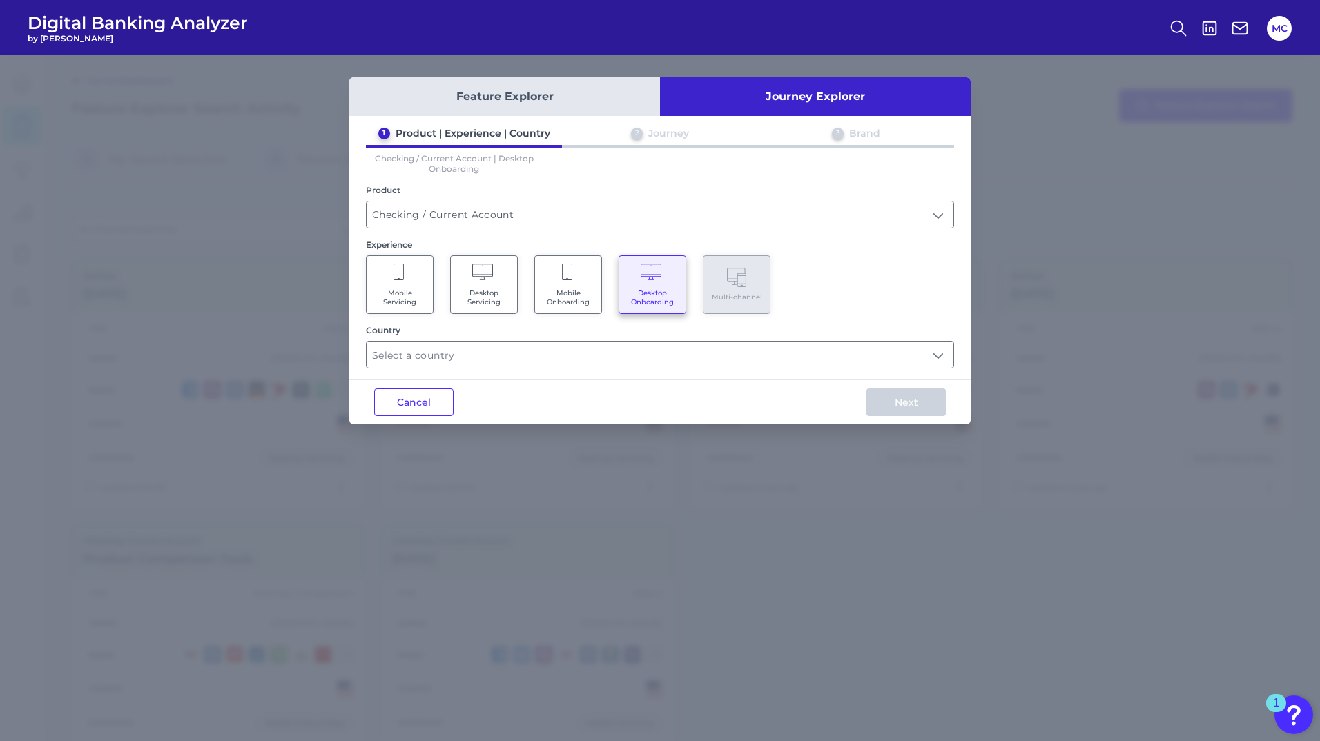
click at [596, 286] on Onboarding "Mobile Onboarding" at bounding box center [568, 284] width 68 height 59
click at [641, 280] on icon at bounding box center [653, 273] width 24 height 19
click at [556, 278] on Onboarding "Mobile Onboarding" at bounding box center [568, 284] width 68 height 59
click at [518, 285] on div "Mobile Servicing Desktop Servicing Mobile Onboarding Desktop Onboarding Multi-c…" at bounding box center [660, 284] width 588 height 59
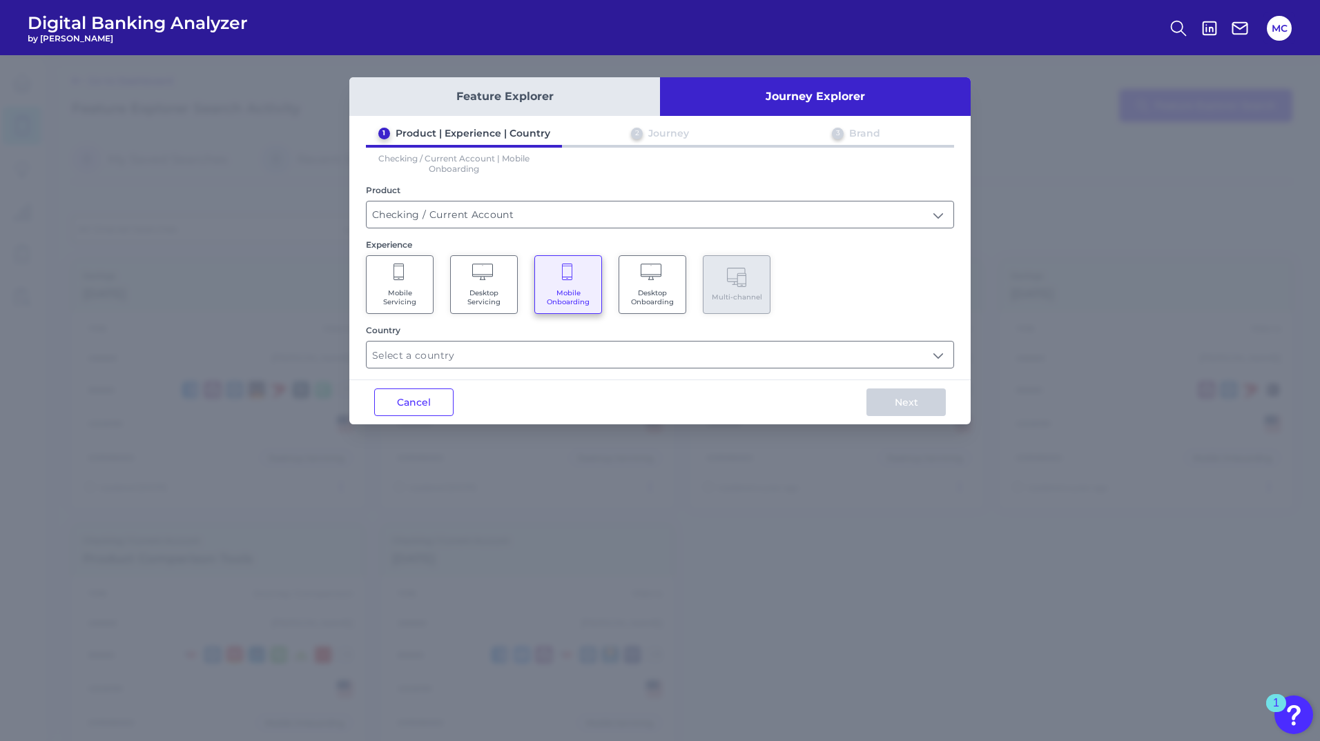
click at [495, 293] on span "Desktop Servicing" at bounding box center [484, 298] width 52 height 18
click at [431, 300] on Servicing "Mobile Servicing" at bounding box center [400, 284] width 68 height 59
click at [650, 277] on icon at bounding box center [653, 273] width 24 height 19
click at [483, 304] on span "Desktop Servicing" at bounding box center [484, 298] width 52 height 18
click at [830, 352] on input "text" at bounding box center [660, 355] width 587 height 26
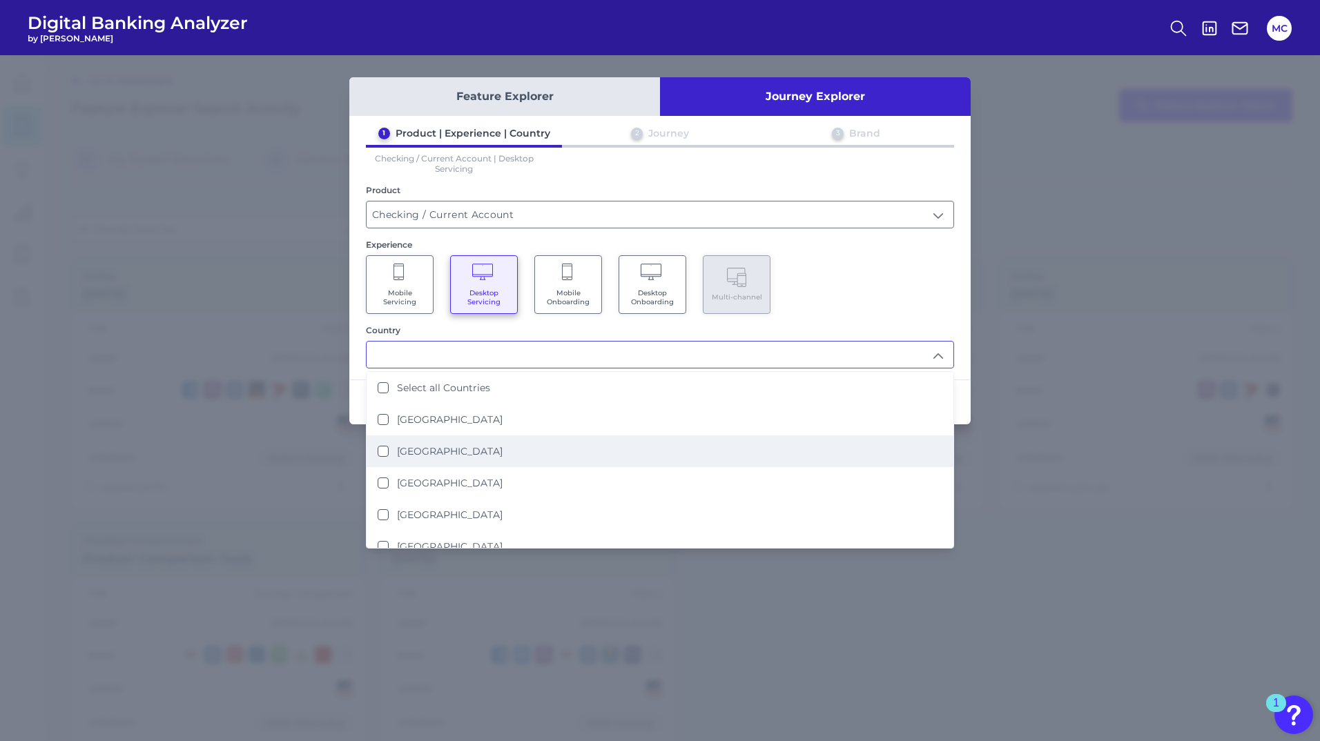
click at [426, 449] on label "[GEOGRAPHIC_DATA]" at bounding box center [450, 451] width 106 height 12
type input "[GEOGRAPHIC_DATA]"
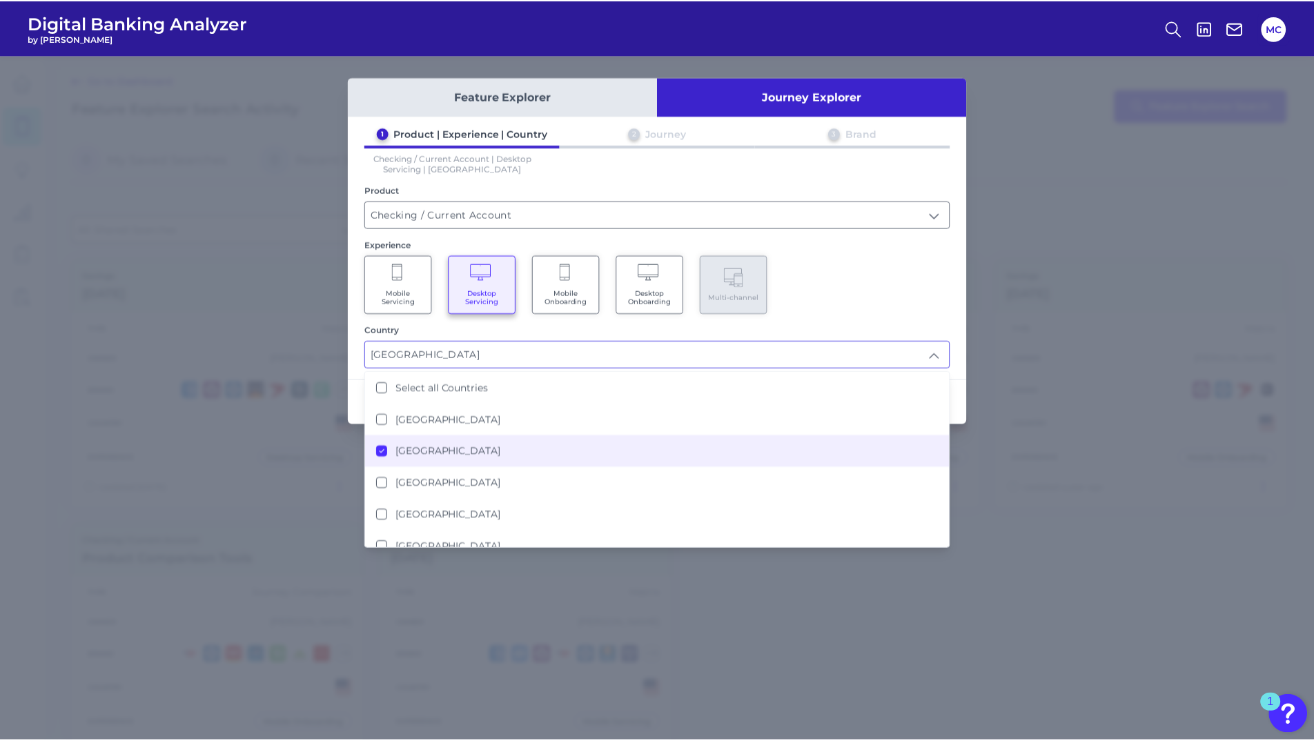
scroll to position [1, 0]
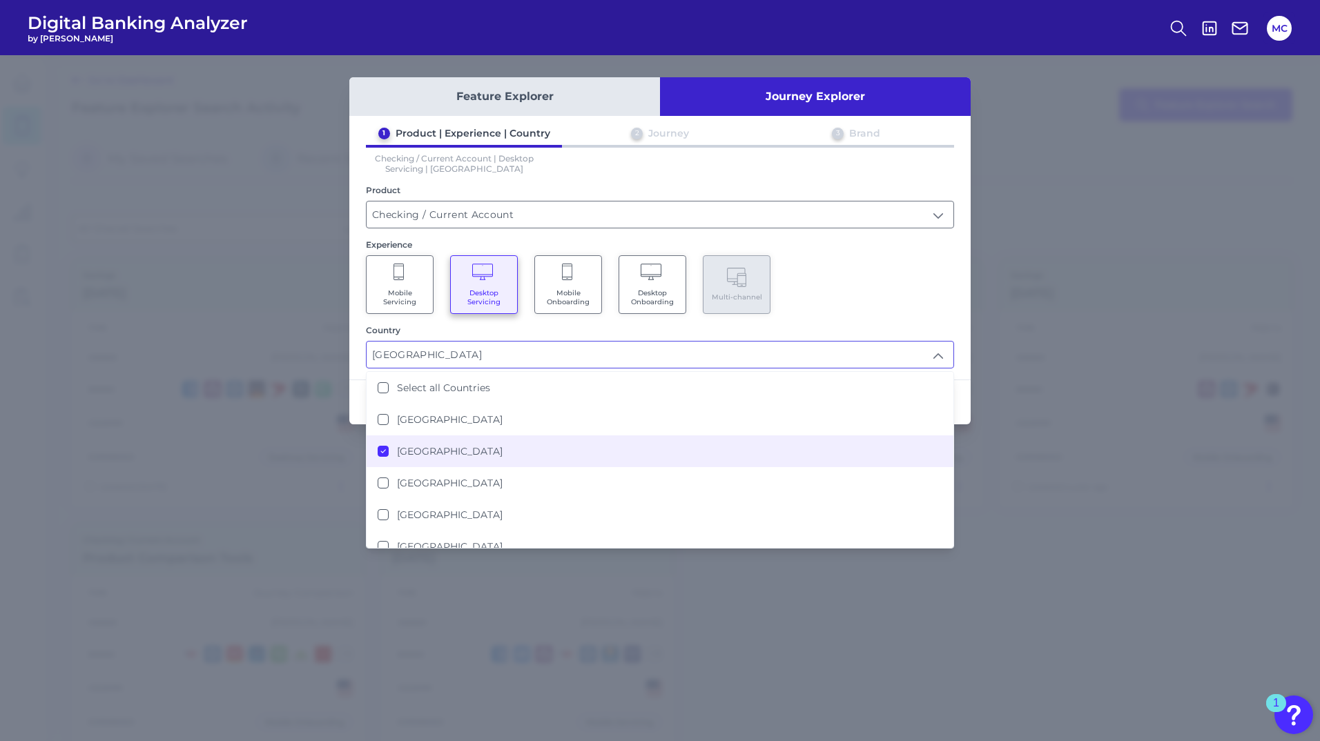
click at [811, 281] on div "Mobile Servicing Desktop Servicing Mobile Onboarding Desktop Onboarding Multi-c…" at bounding box center [660, 284] width 588 height 59
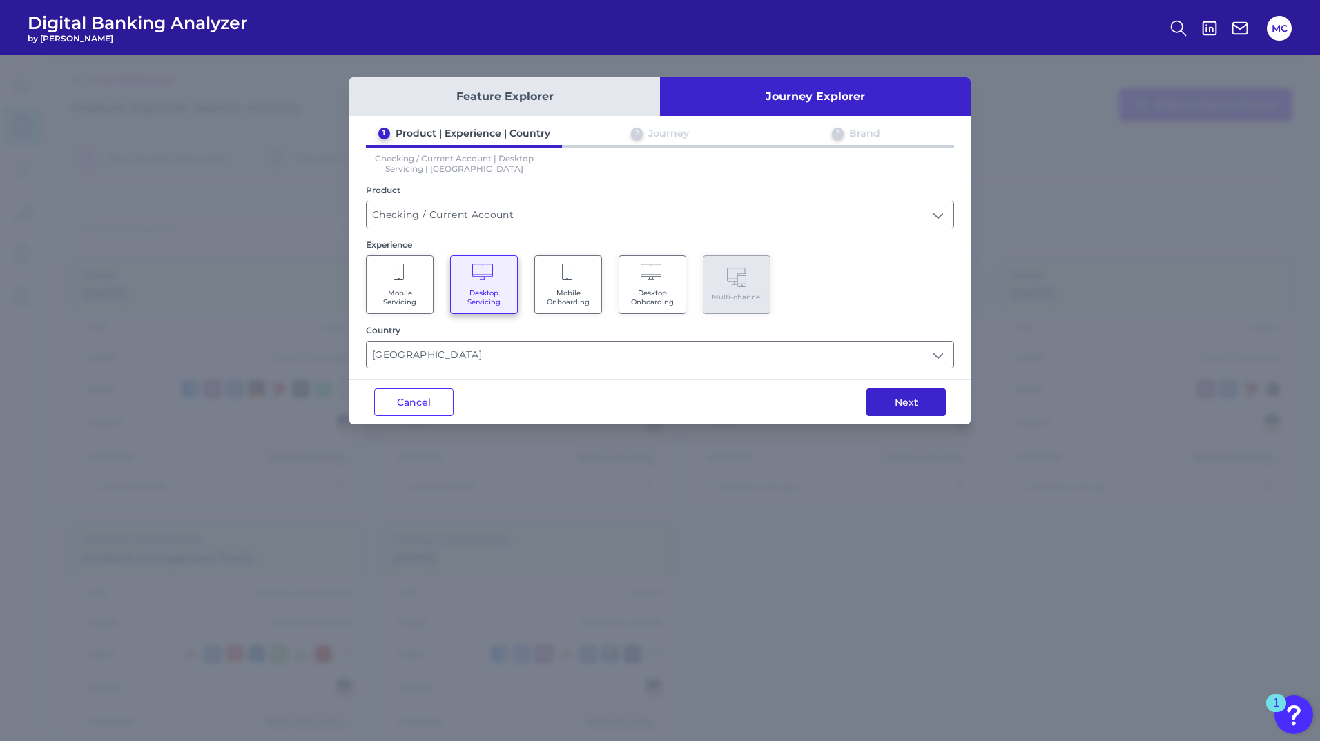
click at [893, 401] on button "Next" at bounding box center [905, 403] width 79 height 28
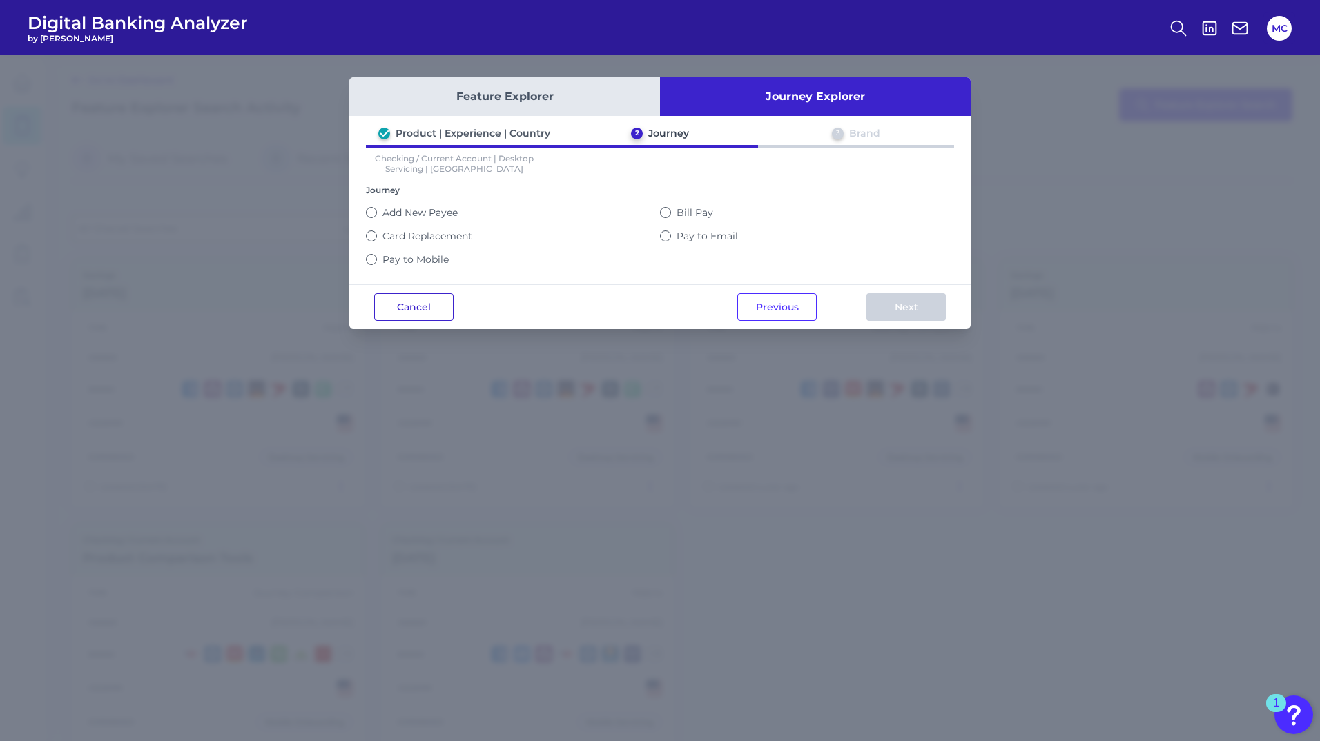
click at [419, 299] on button "Cancel" at bounding box center [413, 307] width 79 height 28
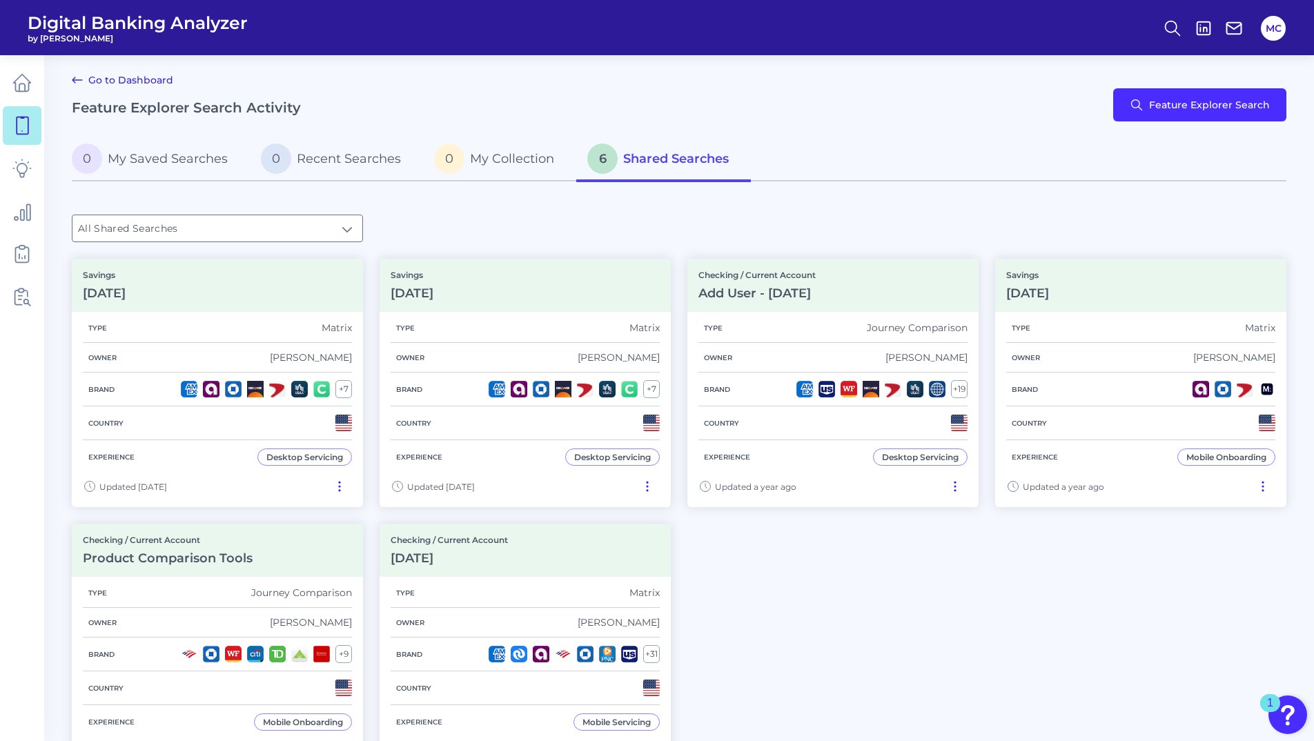
click at [107, 80] on link "Go to Dashboard" at bounding box center [122, 80] width 101 height 17
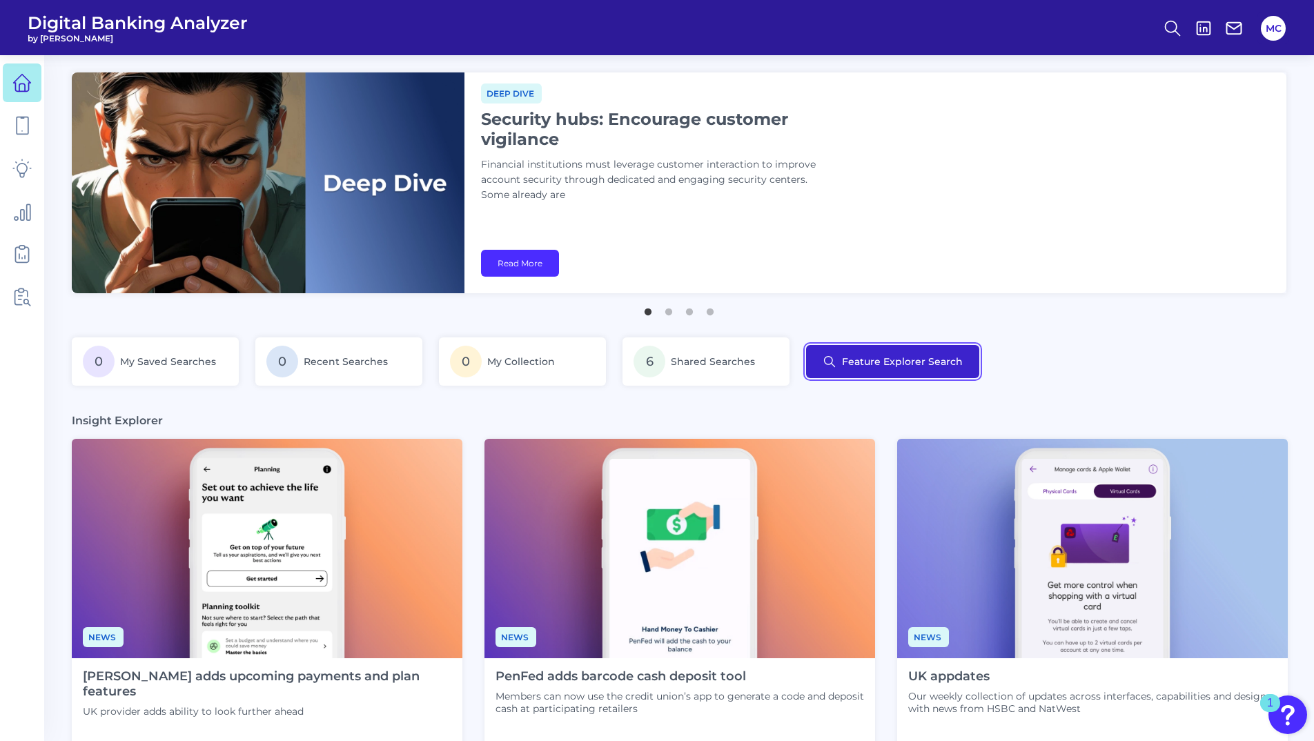
click at [883, 373] on button "Feature Explorer Search" at bounding box center [892, 361] width 173 height 33
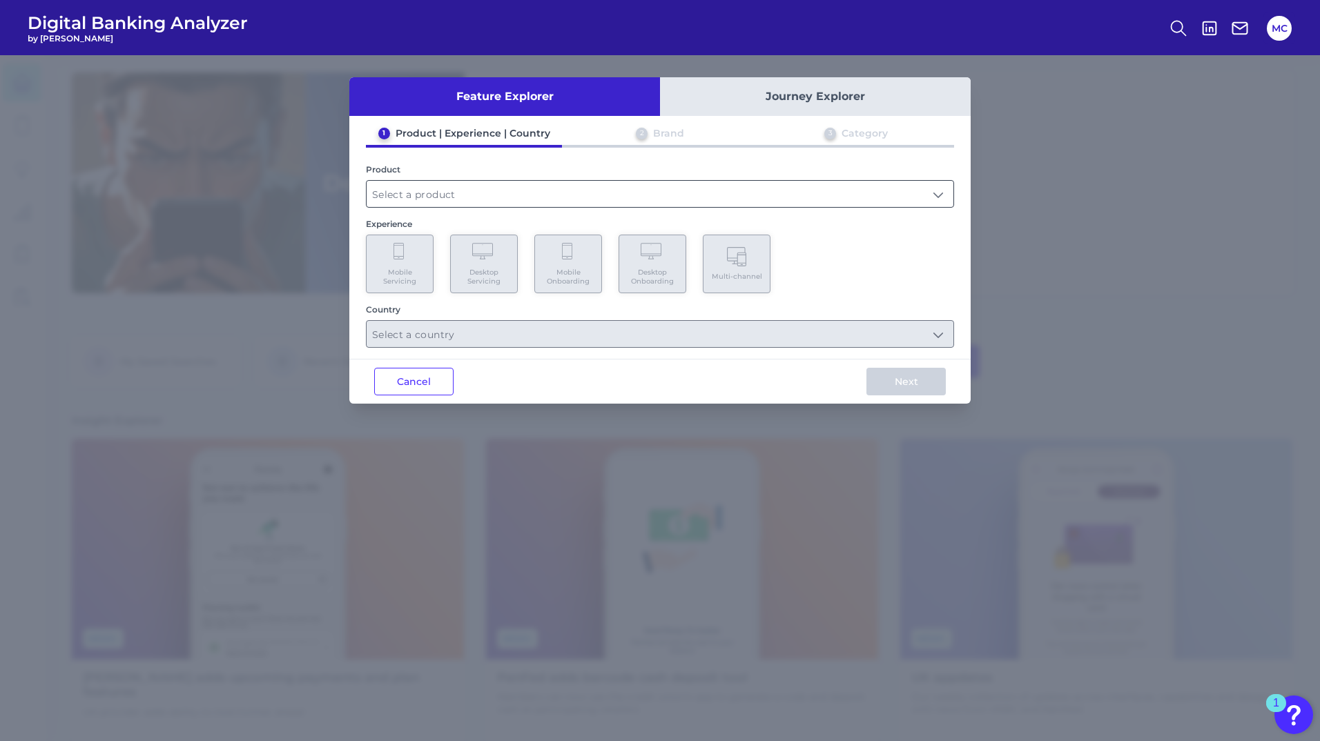
click at [654, 196] on input "text" at bounding box center [660, 194] width 587 height 26
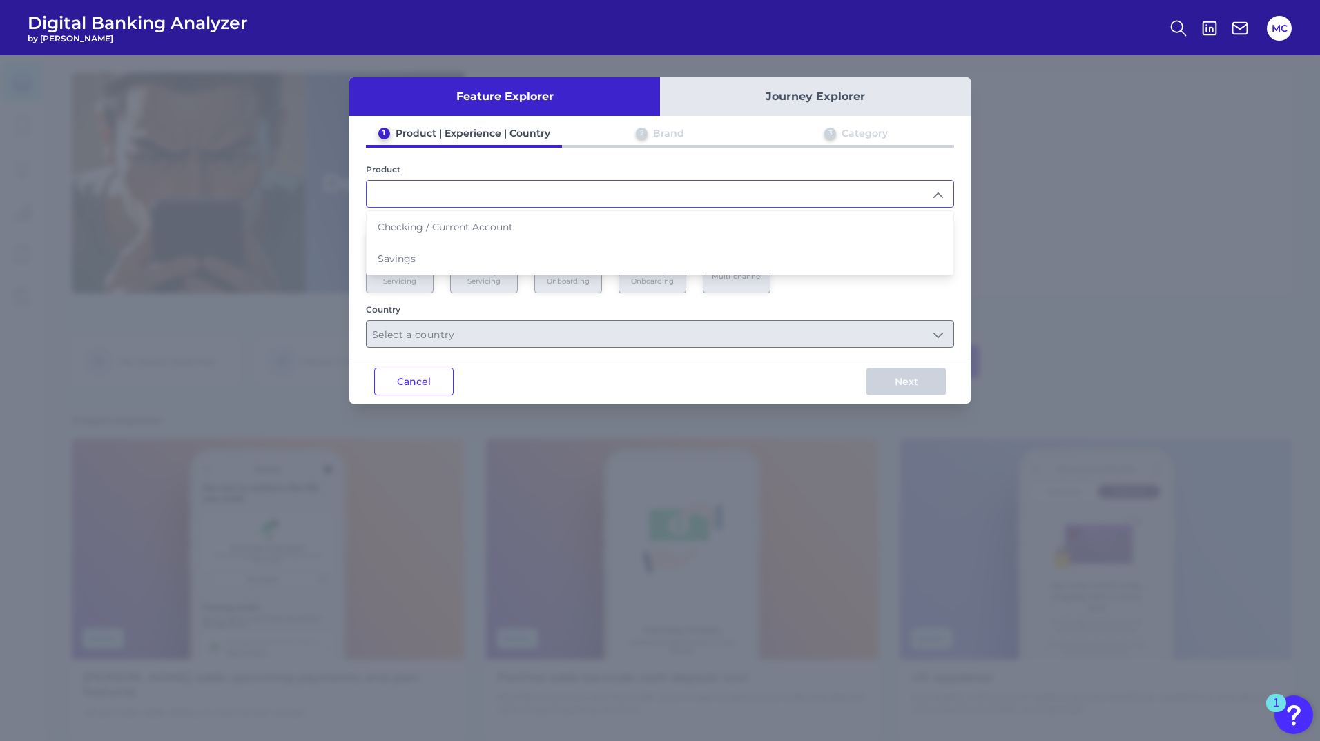
click at [654, 196] on input "text" at bounding box center [660, 194] width 587 height 26
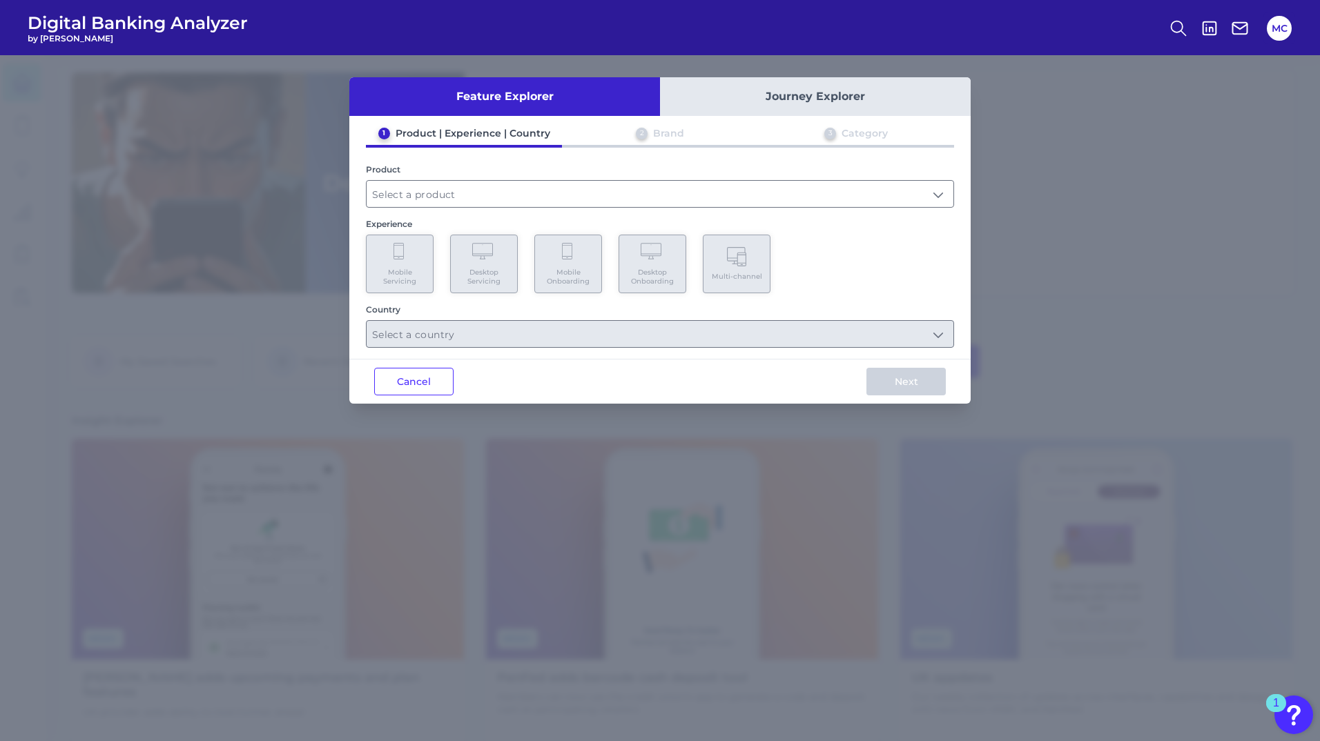
click at [776, 278] on div "Mobile Servicing Desktop Servicing Mobile Onboarding Desktop Onboarding Multi-c…" at bounding box center [660, 264] width 588 height 59
click at [422, 391] on button "Cancel" at bounding box center [413, 382] width 79 height 28
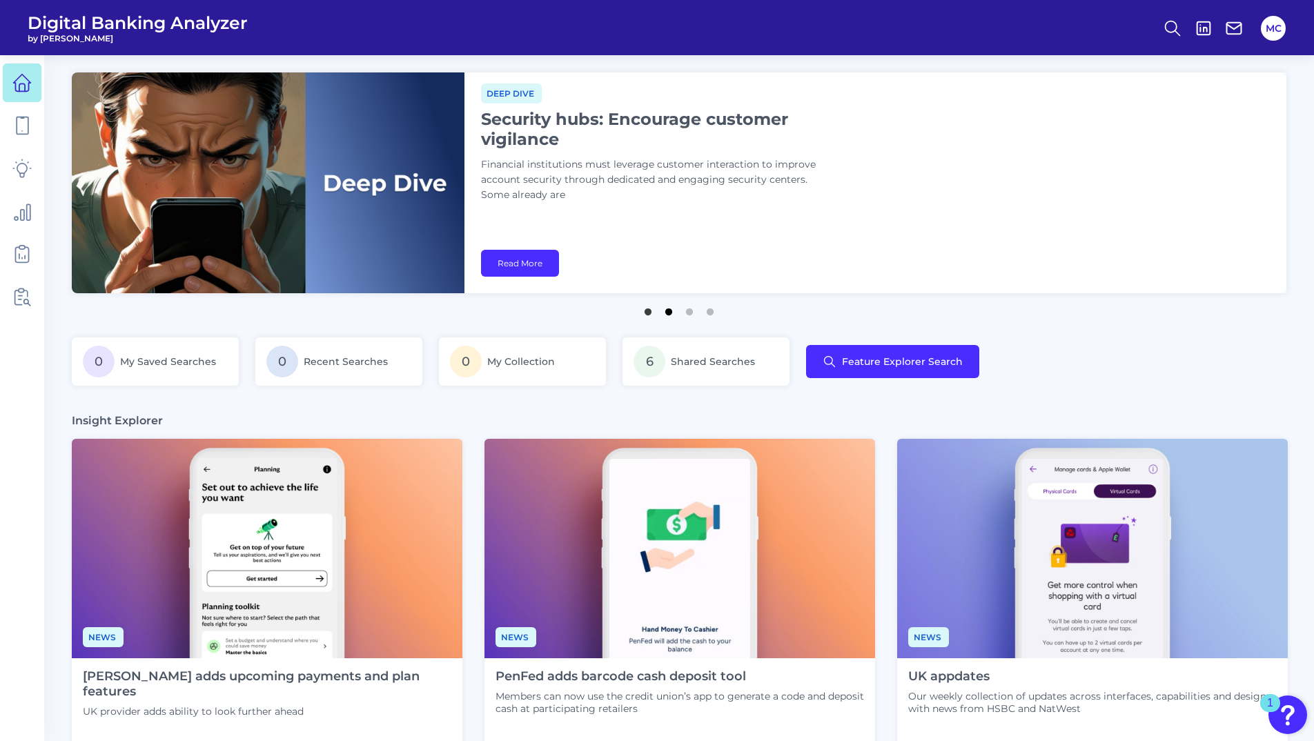
click at [666, 311] on button "2" at bounding box center [669, 309] width 14 height 14
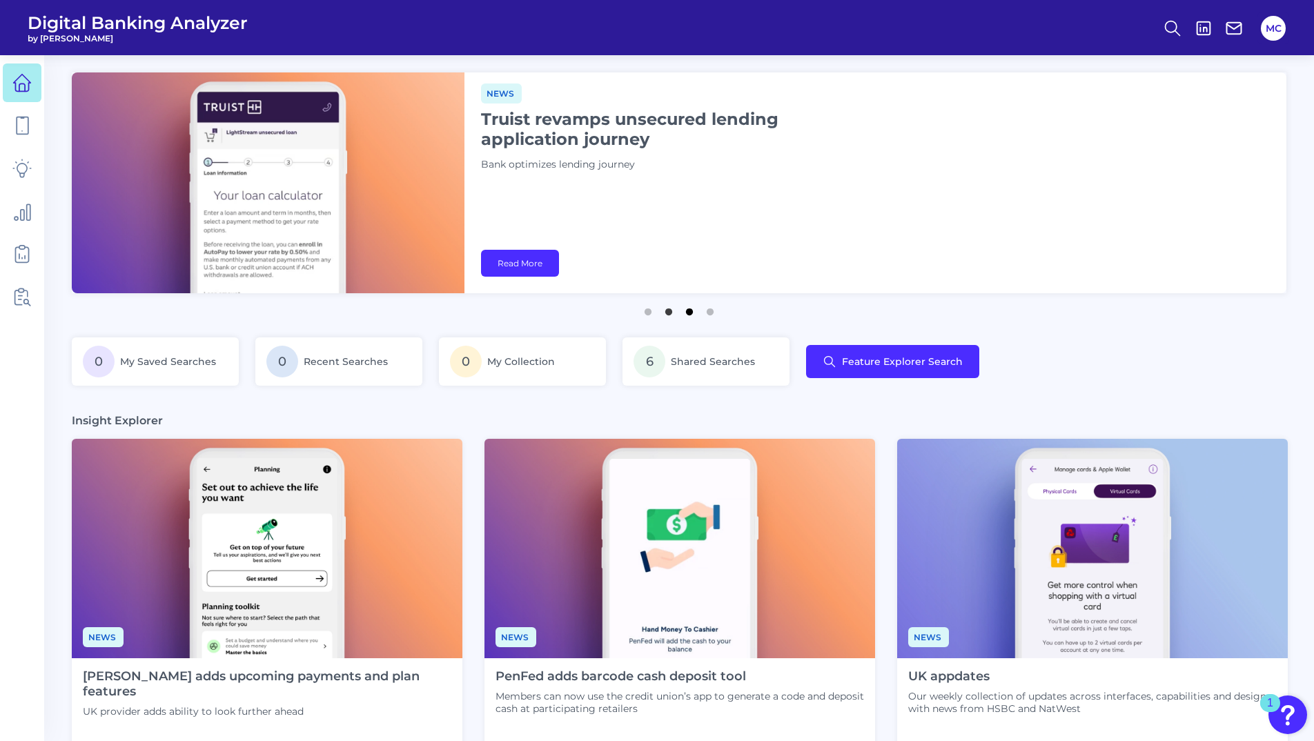
click at [689, 315] on button "3" at bounding box center [690, 309] width 14 height 14
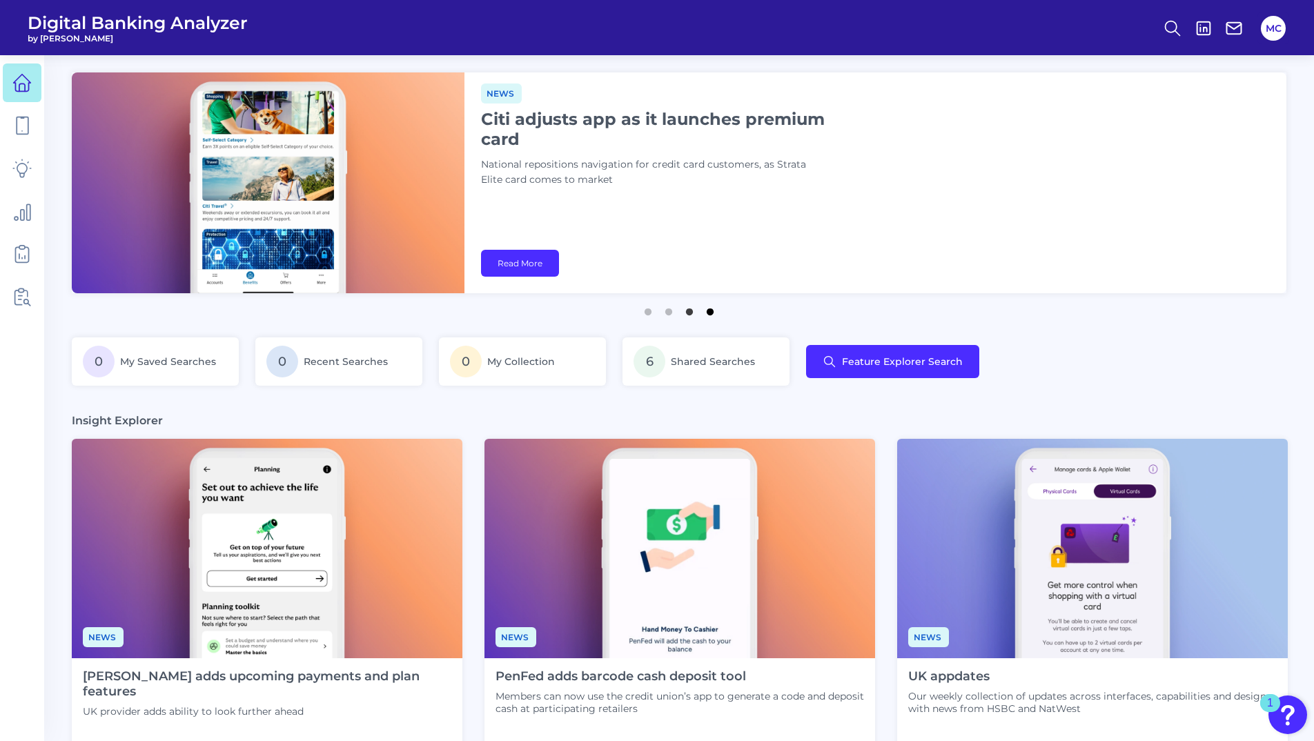
click at [712, 311] on button "4" at bounding box center [710, 309] width 14 height 14
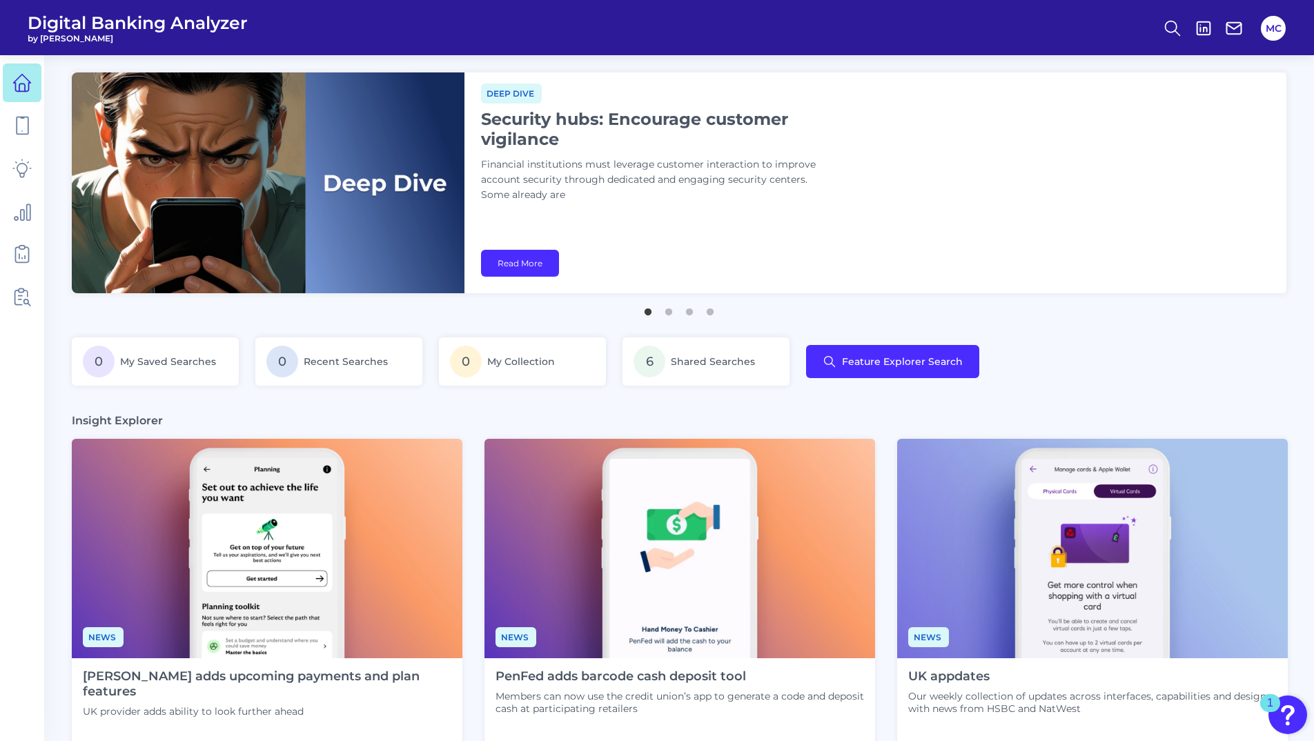
click at [1263, 712] on div "1" at bounding box center [1271, 703] width 20 height 18
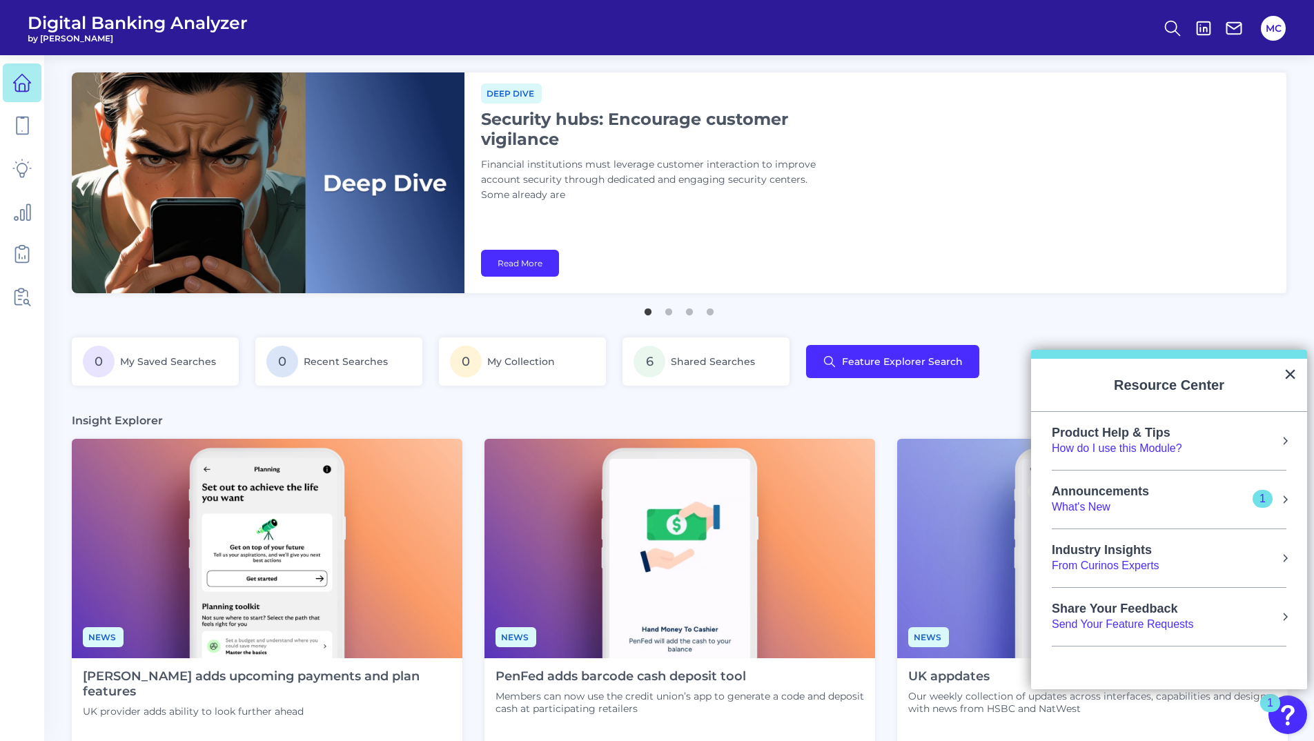
click at [1273, 498] on div "Announcements What's New 1" at bounding box center [1169, 500] width 235 height 30
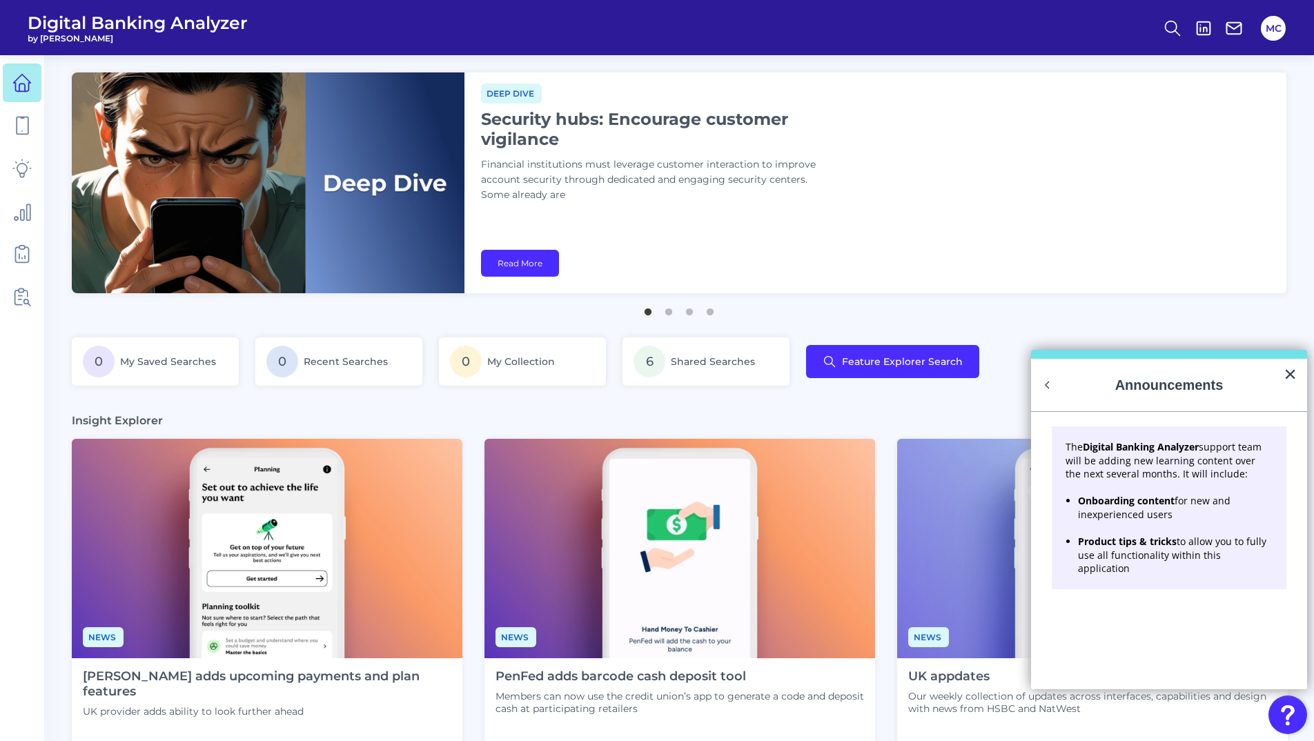
click at [1096, 297] on div "News [PERSON_NAME] launches in-app home insurance applications Neobank adds pro…" at bounding box center [679, 193] width 1215 height 243
click at [1291, 380] on button "×" at bounding box center [1290, 374] width 13 height 22
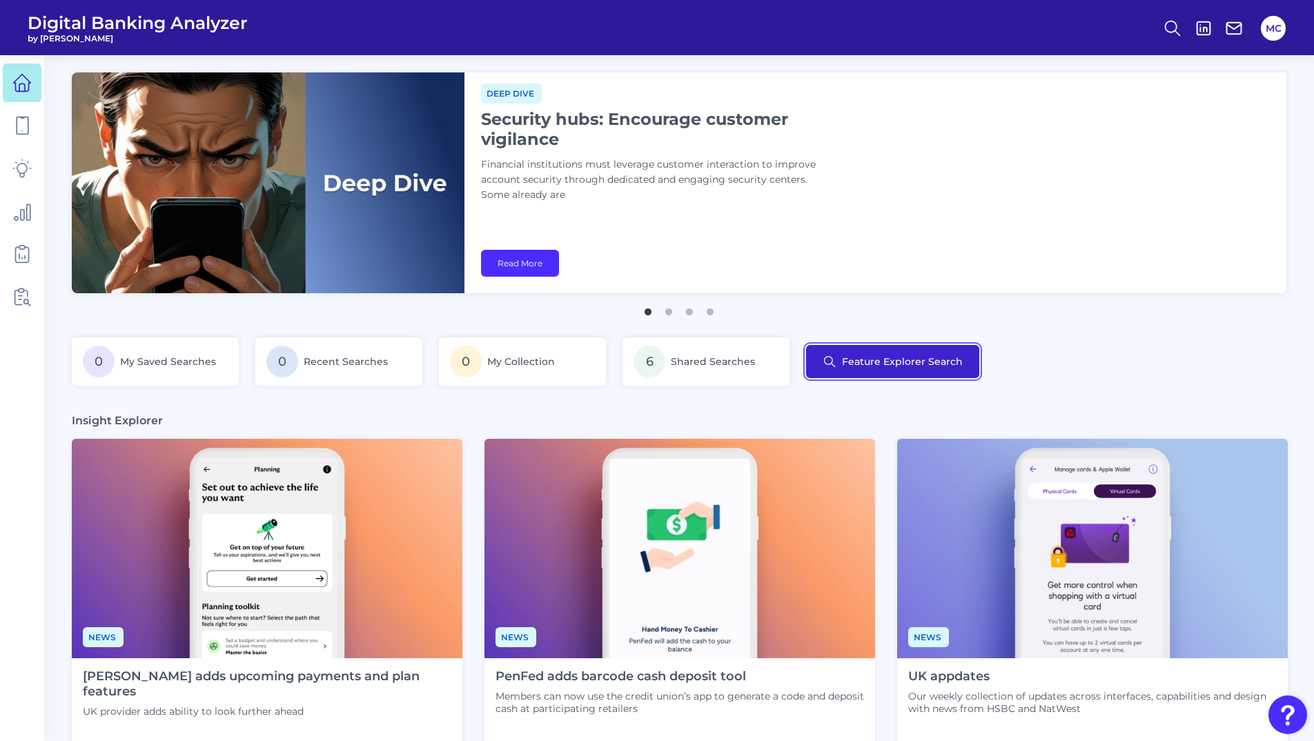
click at [917, 372] on button "Feature Explorer Search" at bounding box center [892, 361] width 173 height 33
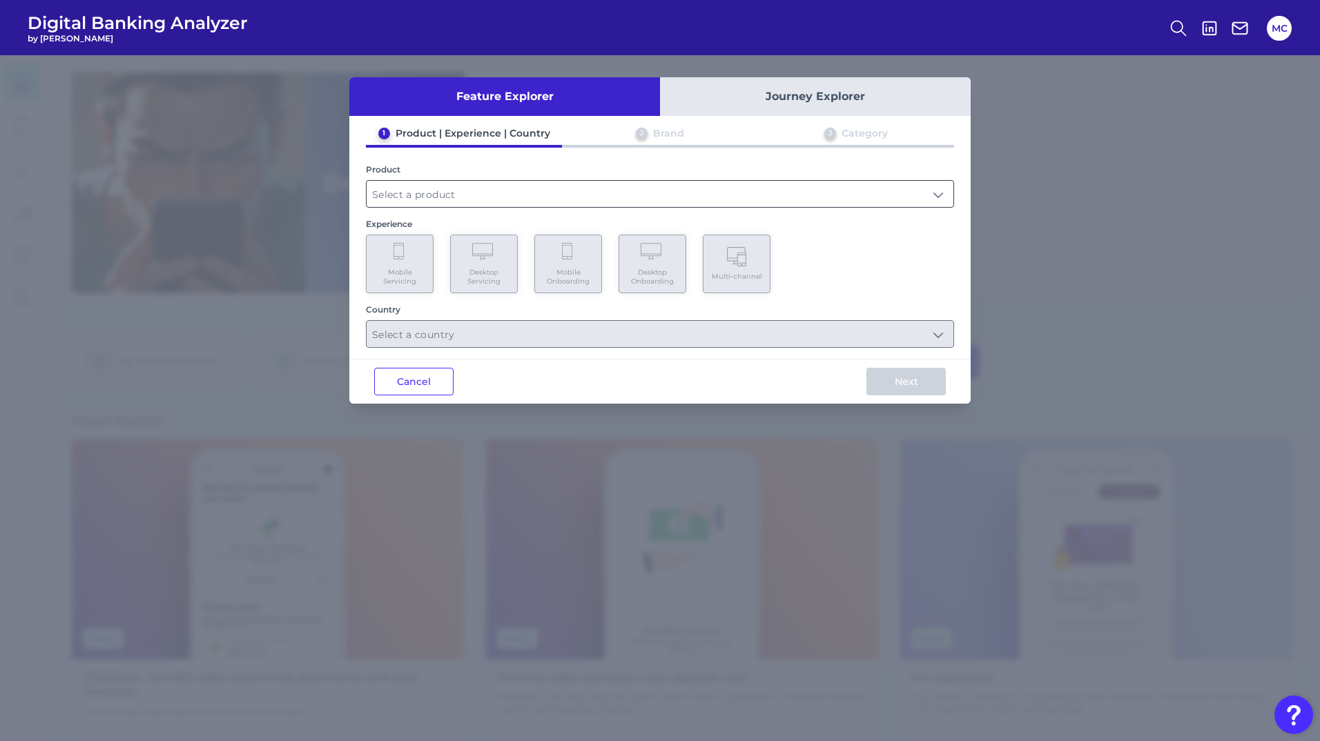
click at [594, 200] on input "text" at bounding box center [660, 194] width 587 height 26
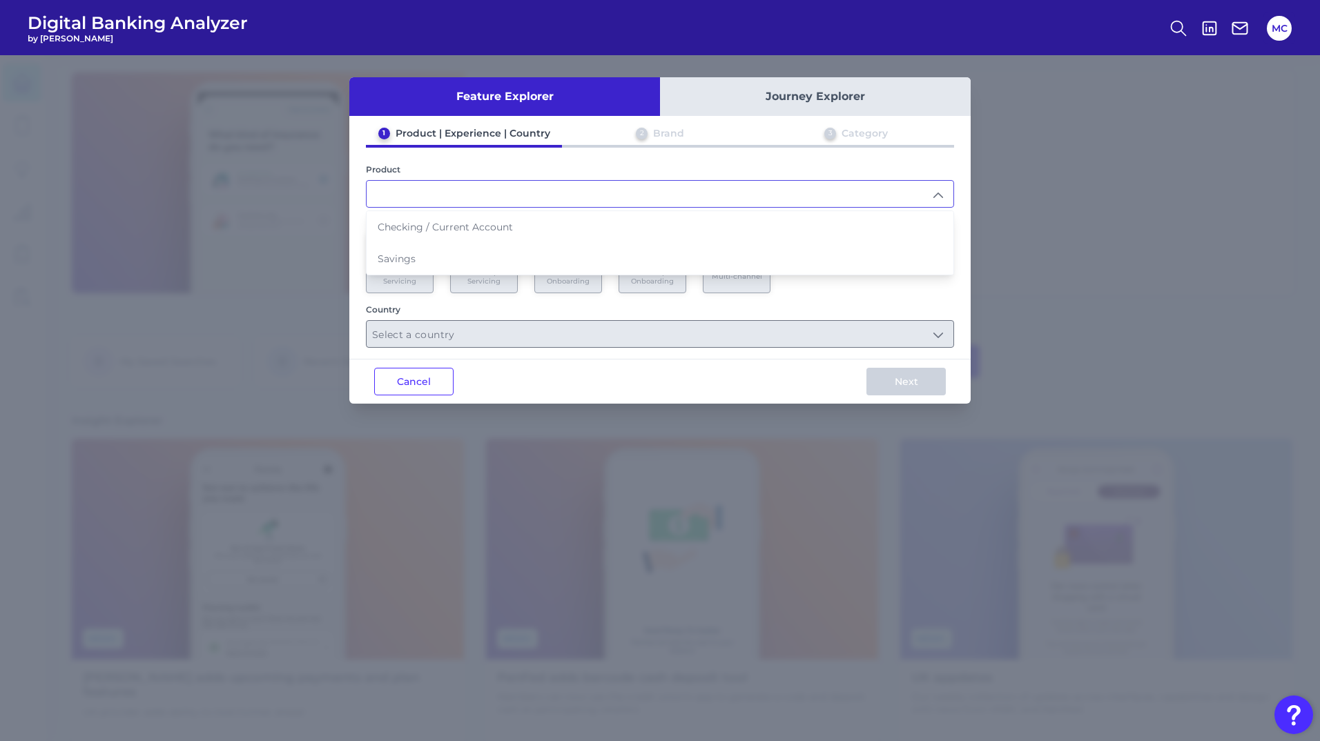
click at [510, 472] on div "Feature Explorer Journey Explorer 1 Product | Experience | Country 2 Brand 3 Ca…" at bounding box center [660, 398] width 1320 height 686
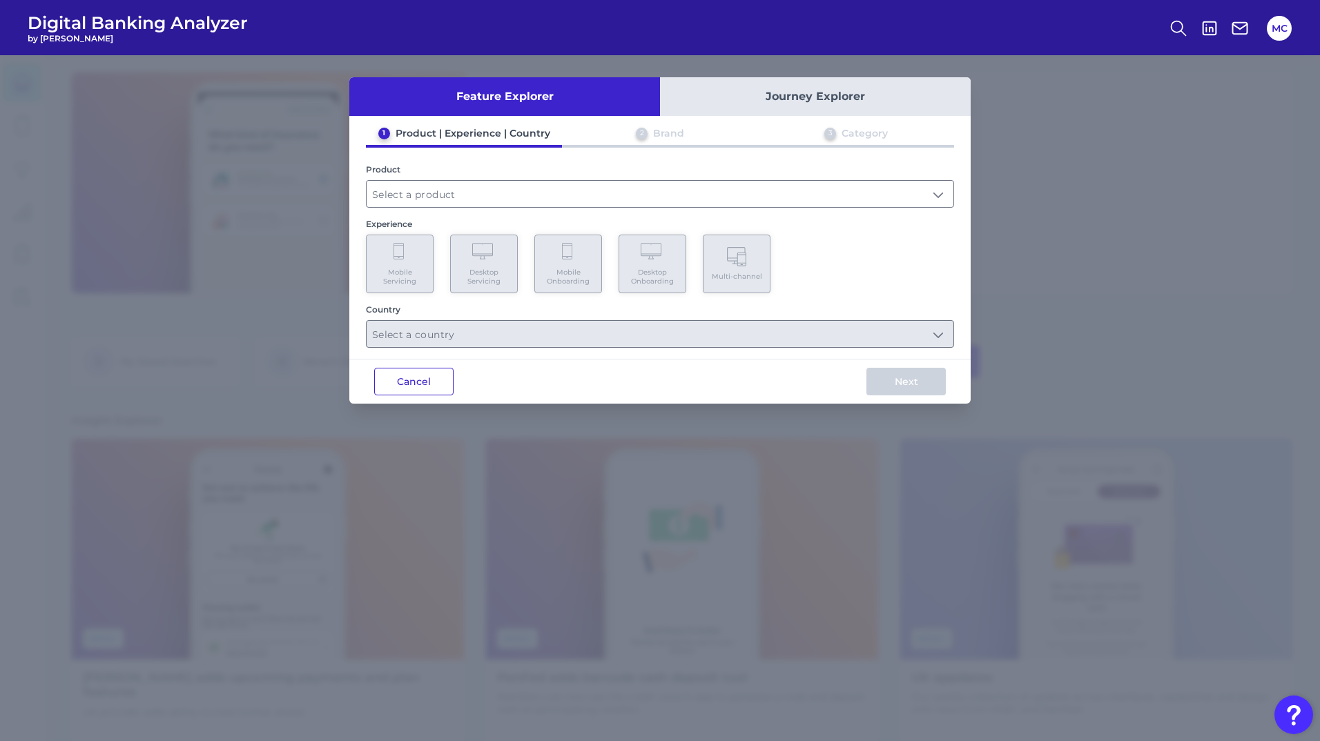
click at [445, 376] on button "Cancel" at bounding box center [413, 382] width 79 height 28
